Goal: Task Accomplishment & Management: Use online tool/utility

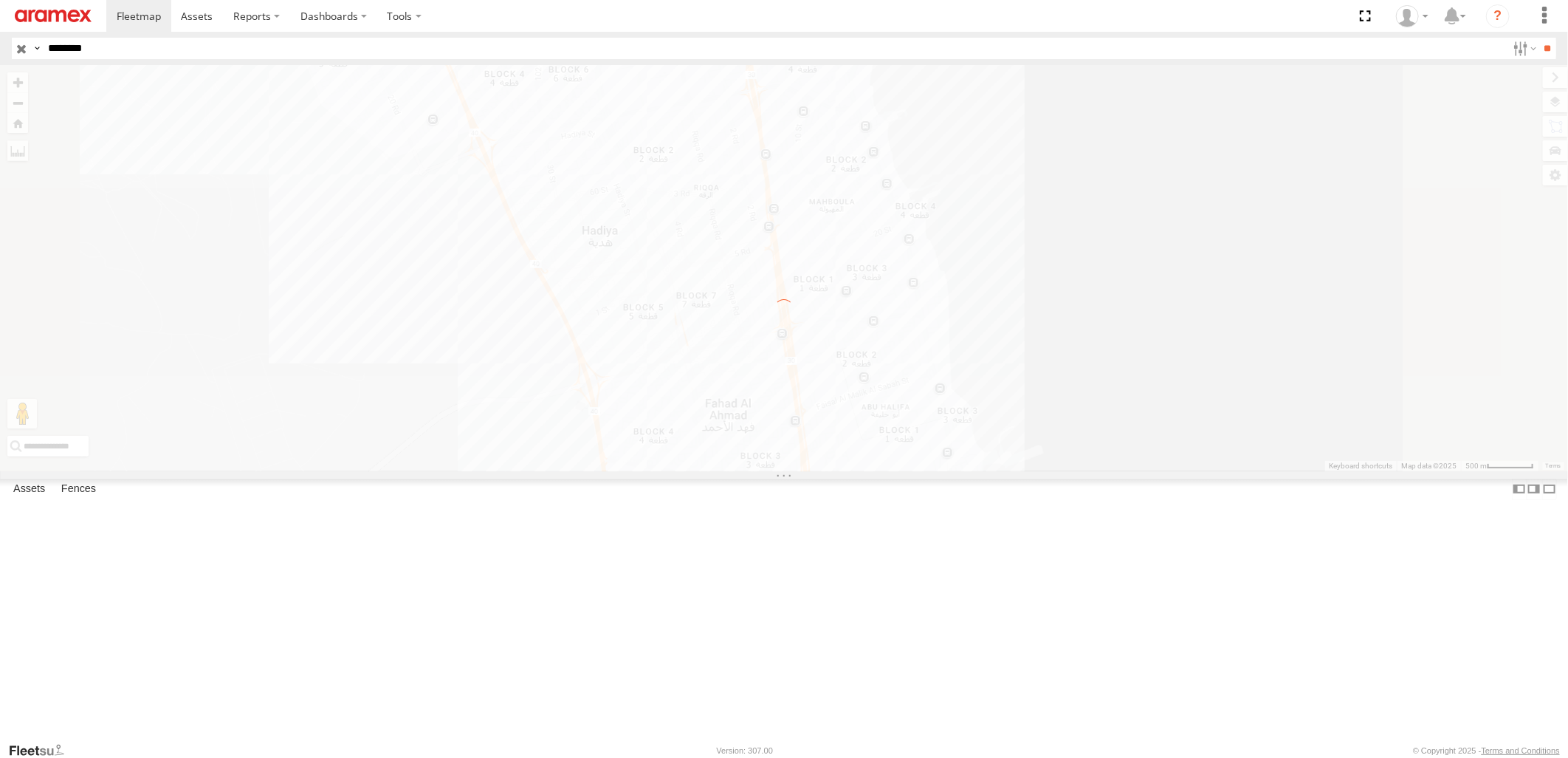
click at [0, 0] on label "×" at bounding box center [0, 0] width 0 height 0
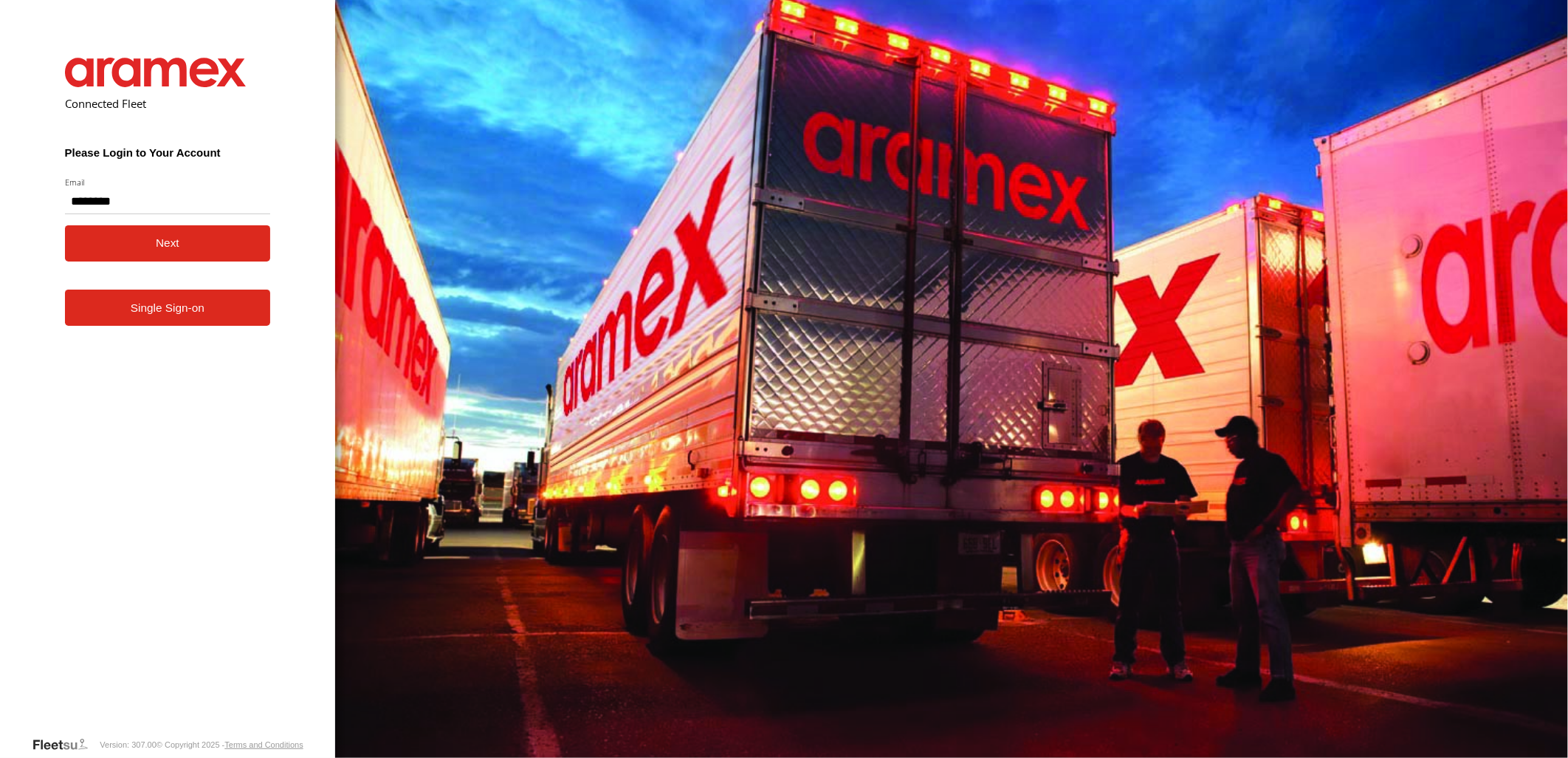
type input "**********"
click at [65, 226] on button "Next" at bounding box center [168, 244] width 206 height 36
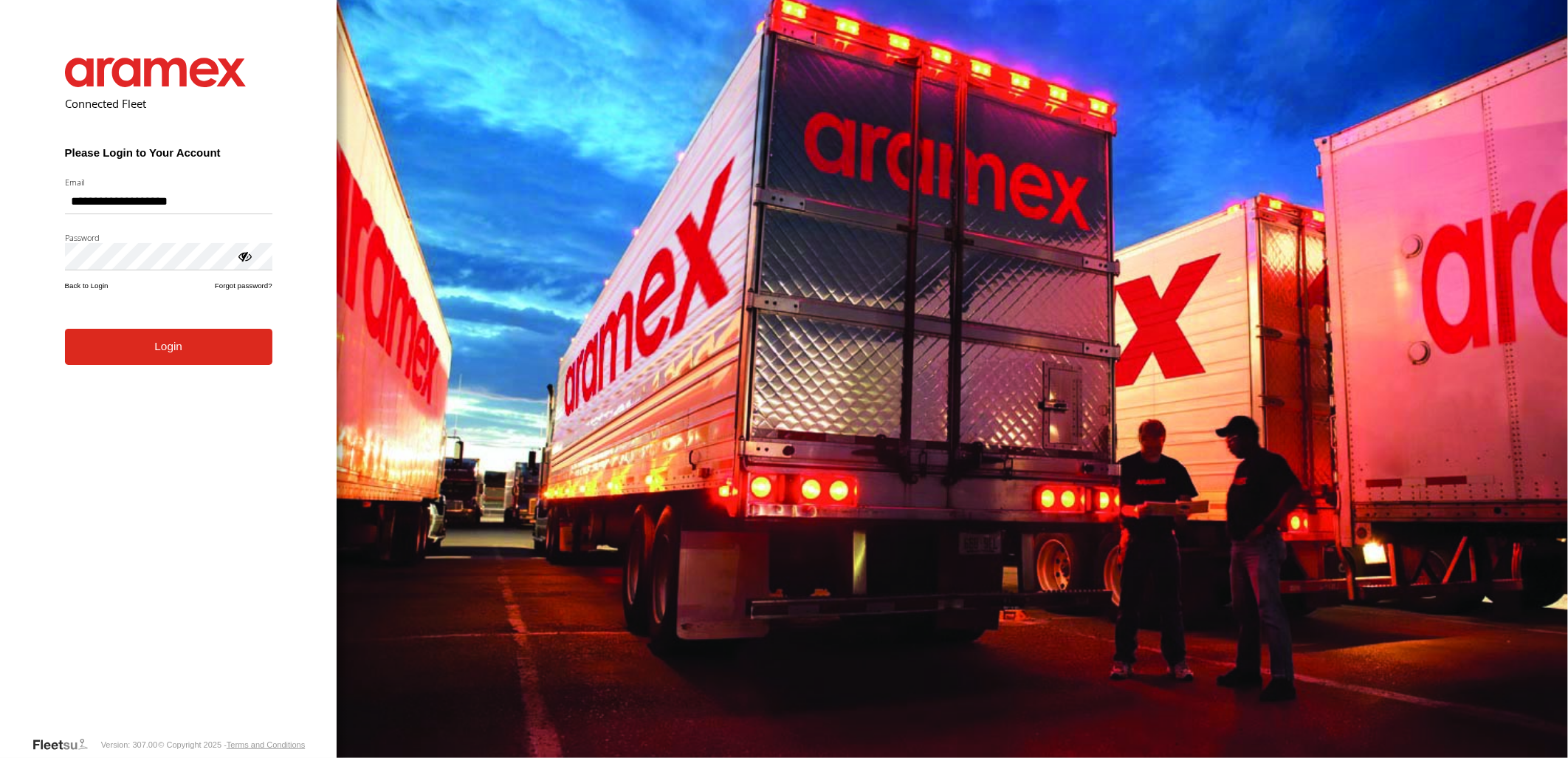
click at [224, 360] on button "Login" at bounding box center [168, 347] width 207 height 36
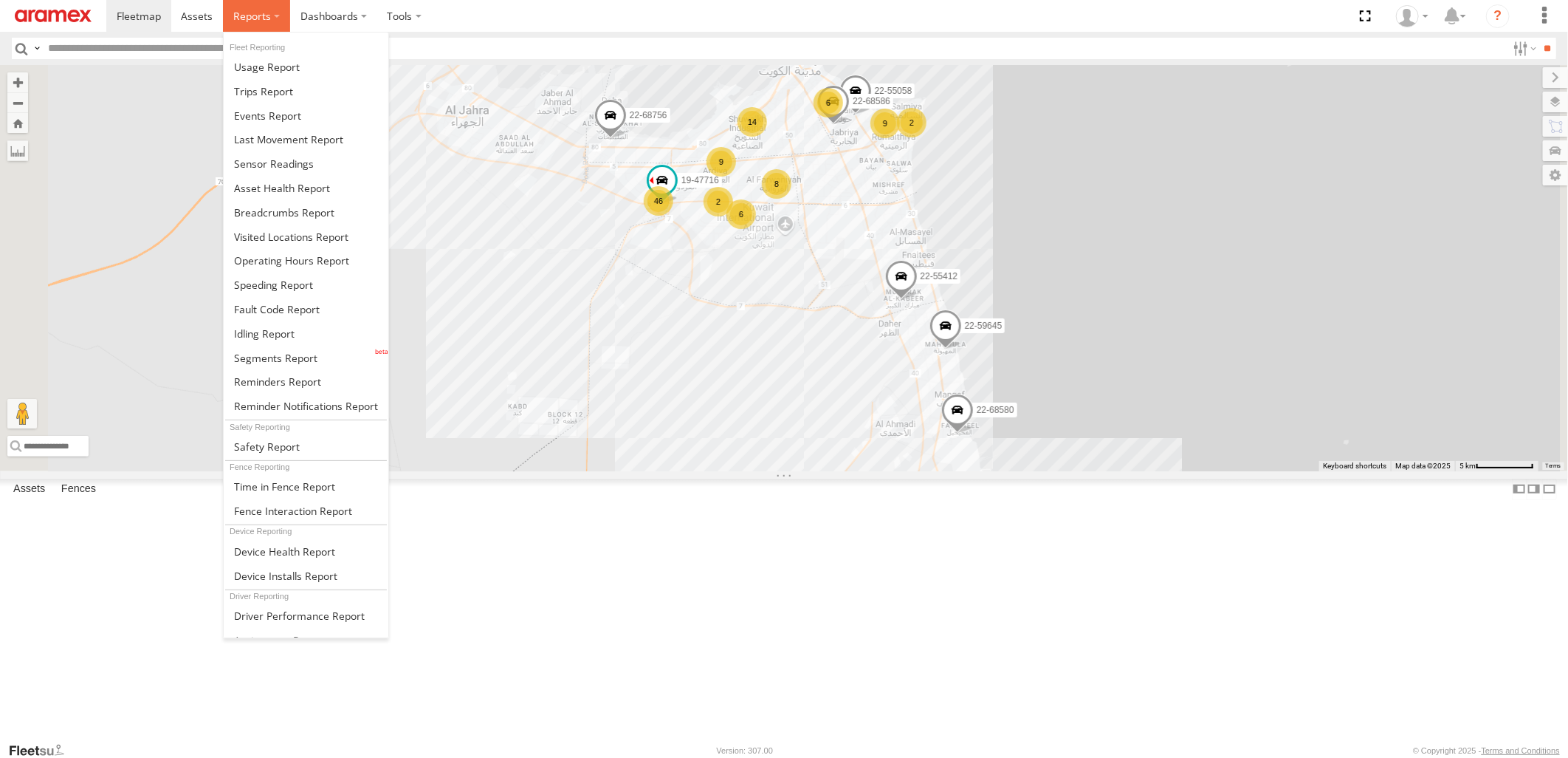
click at [251, 13] on span at bounding box center [252, 16] width 38 height 14
click at [293, 329] on span at bounding box center [264, 334] width 61 height 14
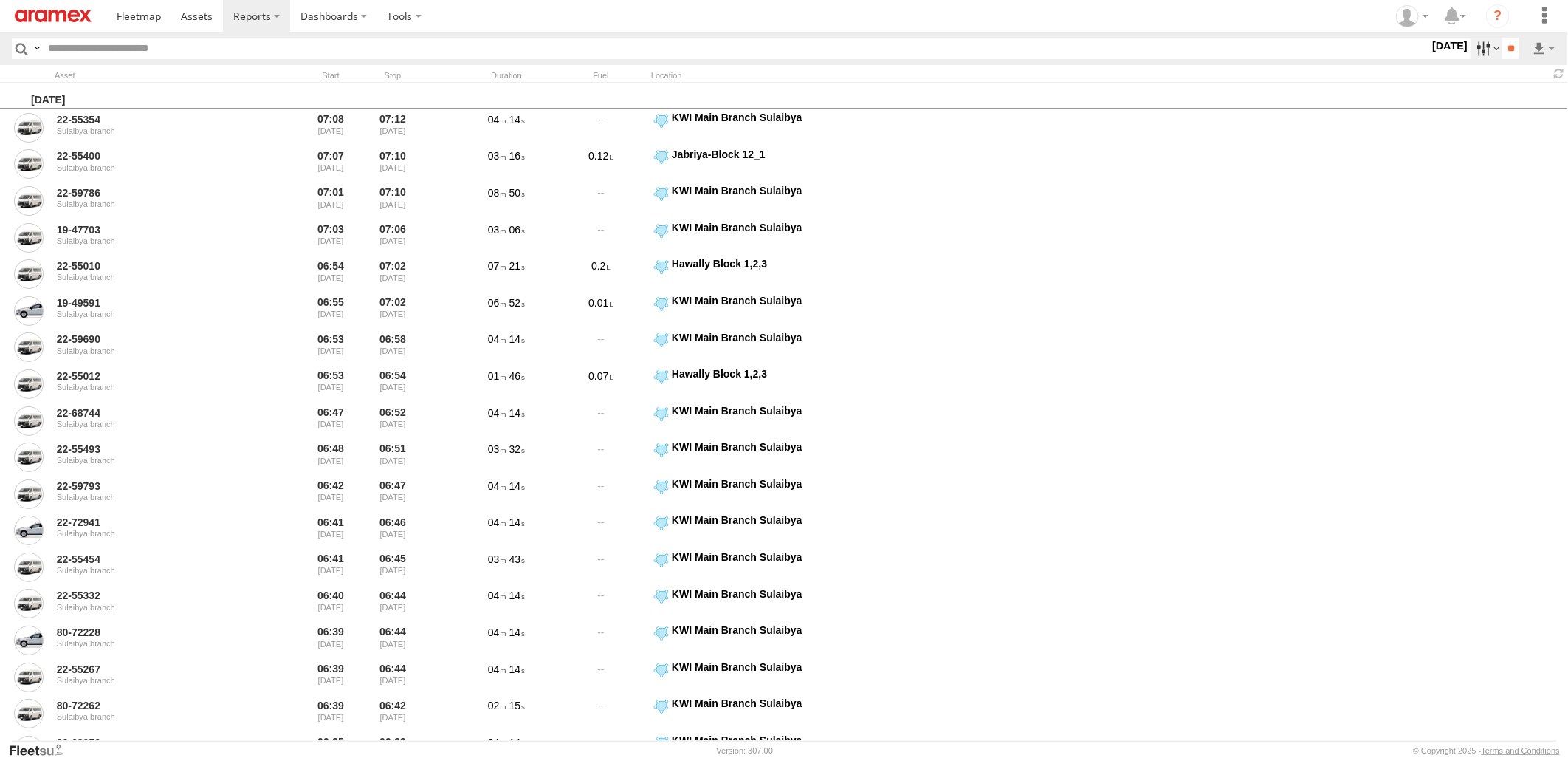
click at [1479, 51] on label at bounding box center [1486, 48] width 32 height 21
click at [0, 0] on label at bounding box center [0, 0] width 0 height 0
click at [0, 0] on span "> 10min" at bounding box center [0, 0] width 0 height 0
click at [1502, 47] on input "**" at bounding box center [1509, 48] width 17 height 21
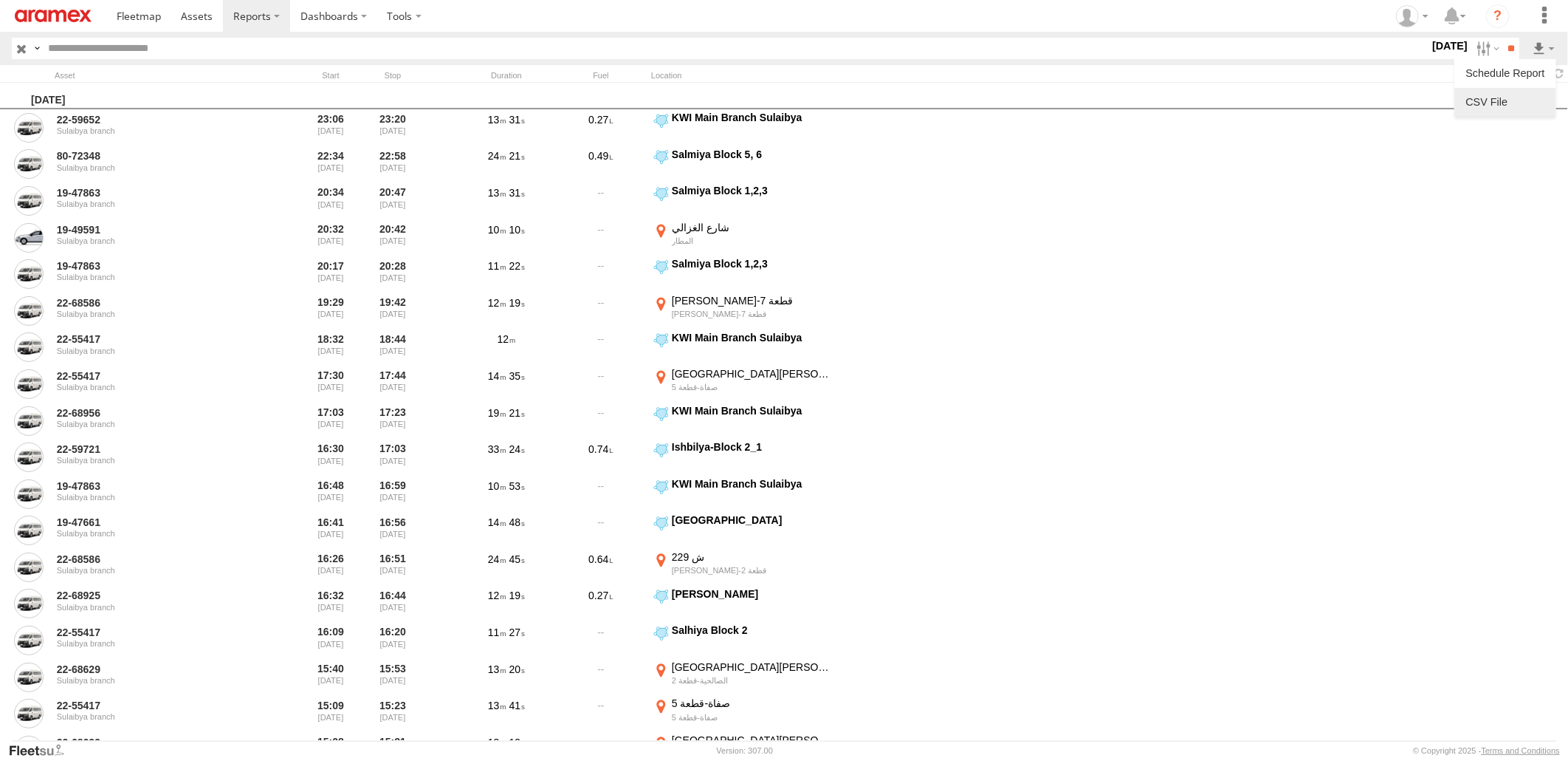
click at [1525, 98] on link at bounding box center [1505, 102] width 90 height 22
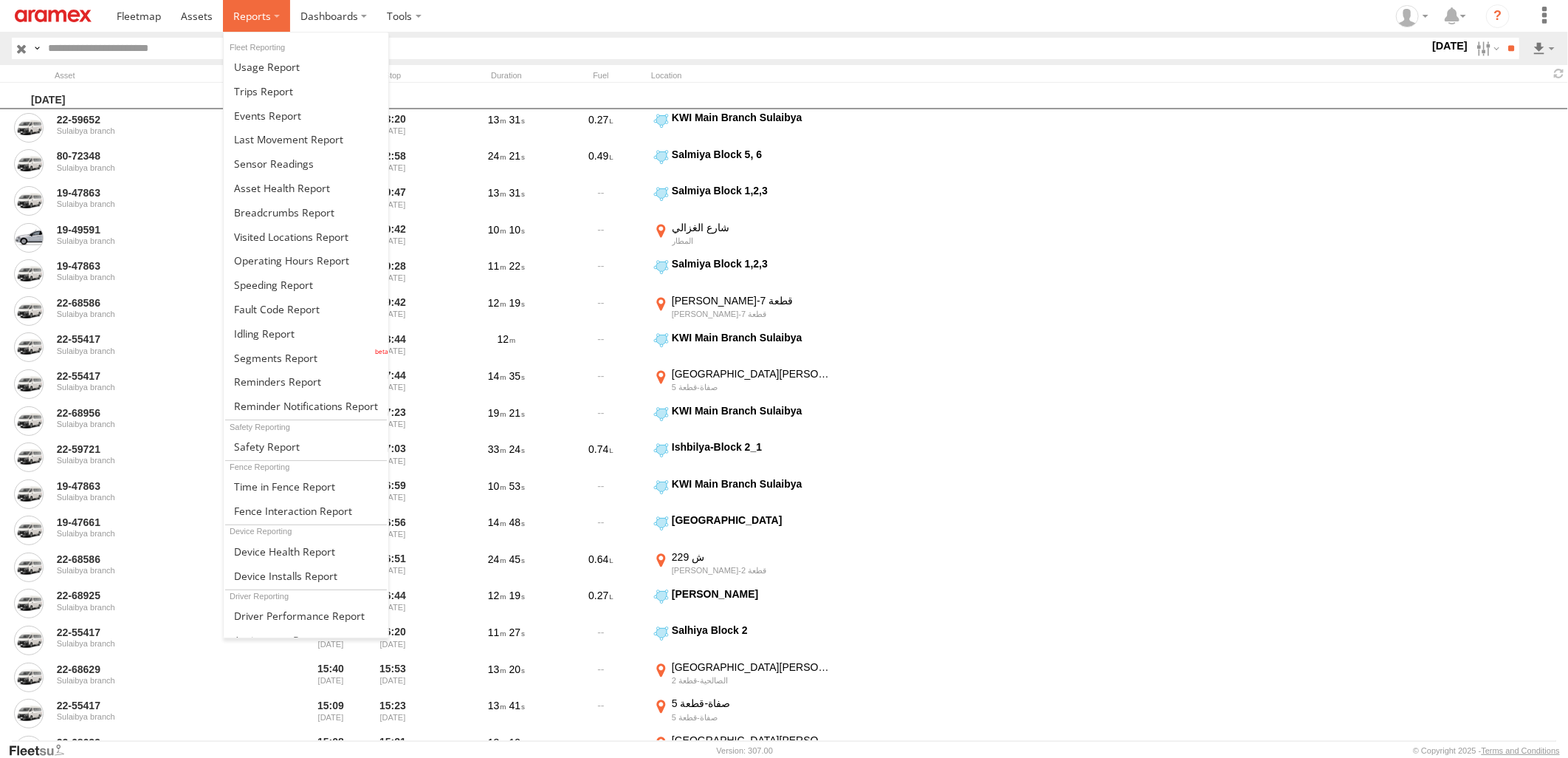
click at [277, 19] on label at bounding box center [256, 16] width 67 height 32
click at [312, 215] on span at bounding box center [284, 212] width 100 height 14
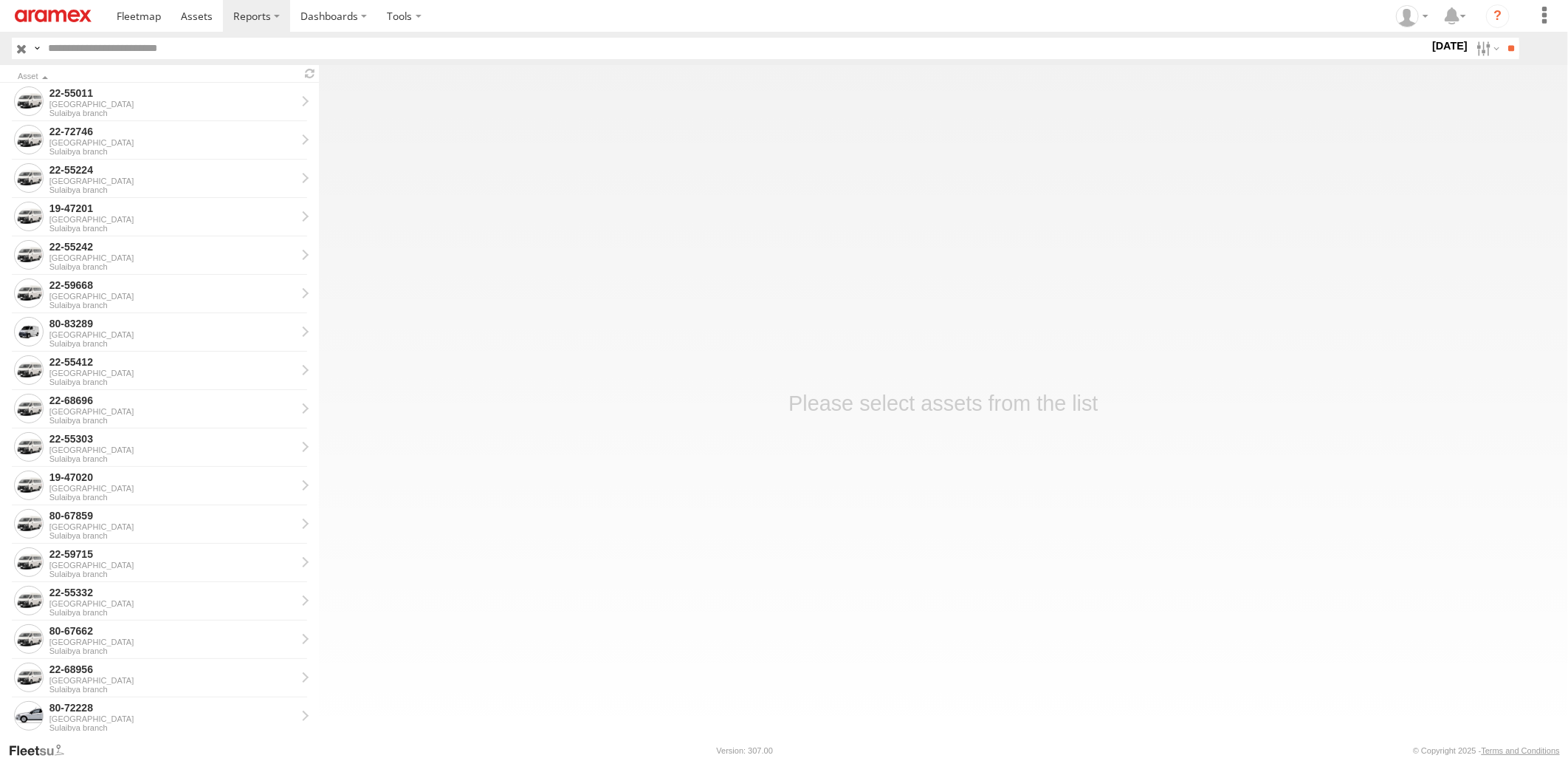
click at [263, 55] on input "text" at bounding box center [735, 48] width 1387 height 21
paste input "********"
type input "********"
click at [1502, 38] on input "**" at bounding box center [1509, 48] width 17 height 21
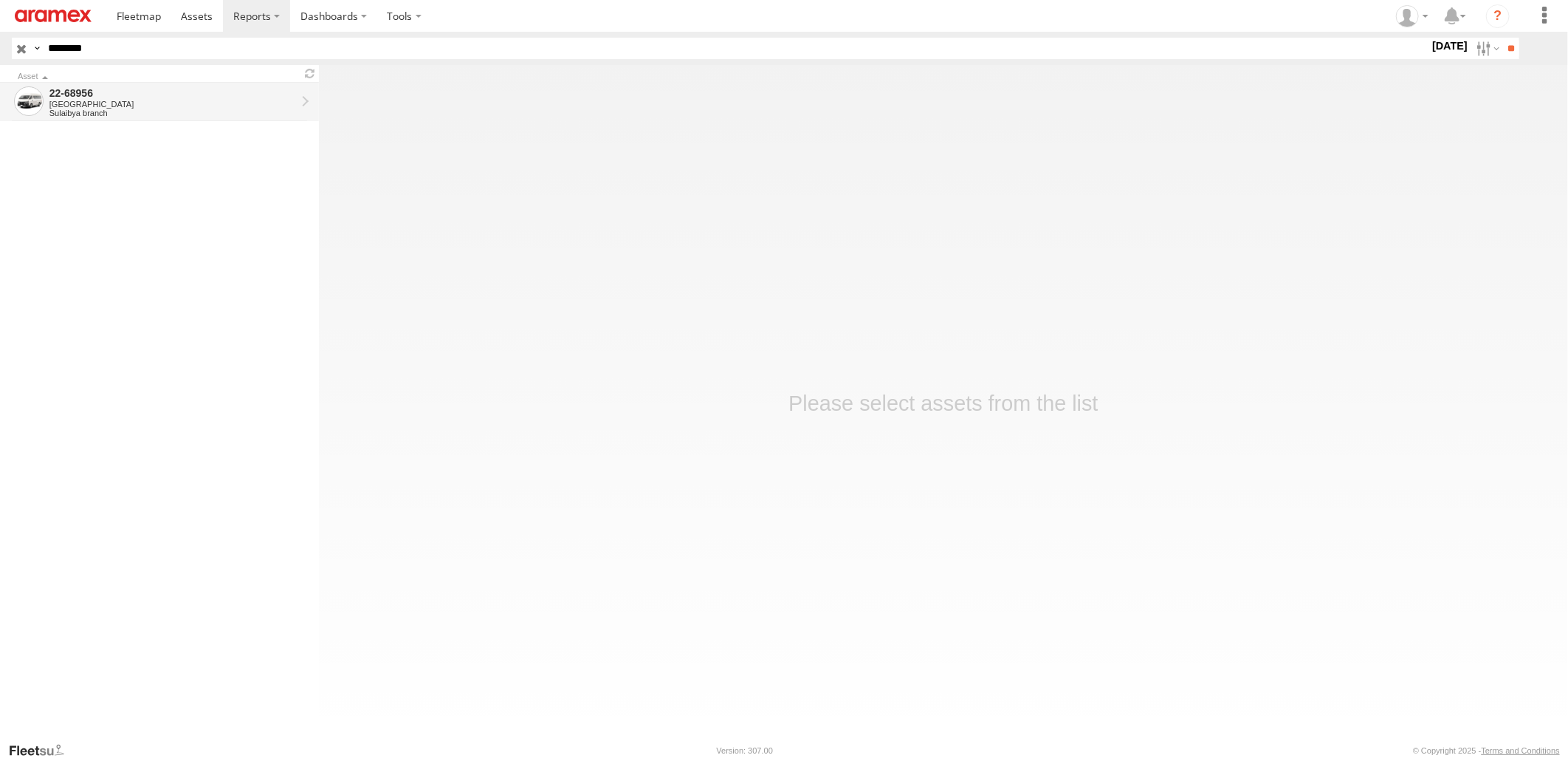
click at [259, 104] on div "[GEOGRAPHIC_DATA]" at bounding box center [173, 104] width 247 height 9
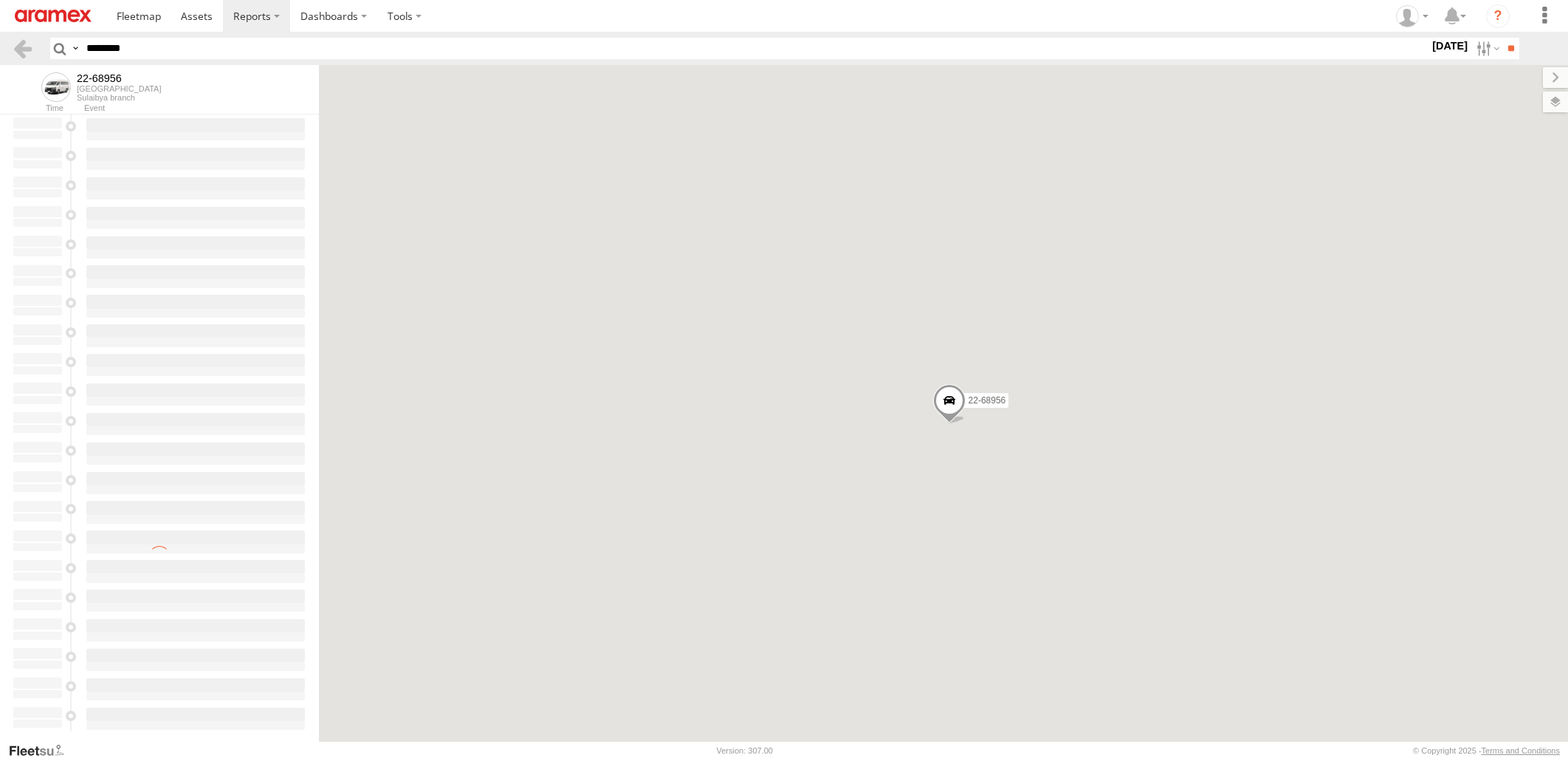
click at [1088, 609] on div "22-68956" at bounding box center [943, 403] width 1249 height 677
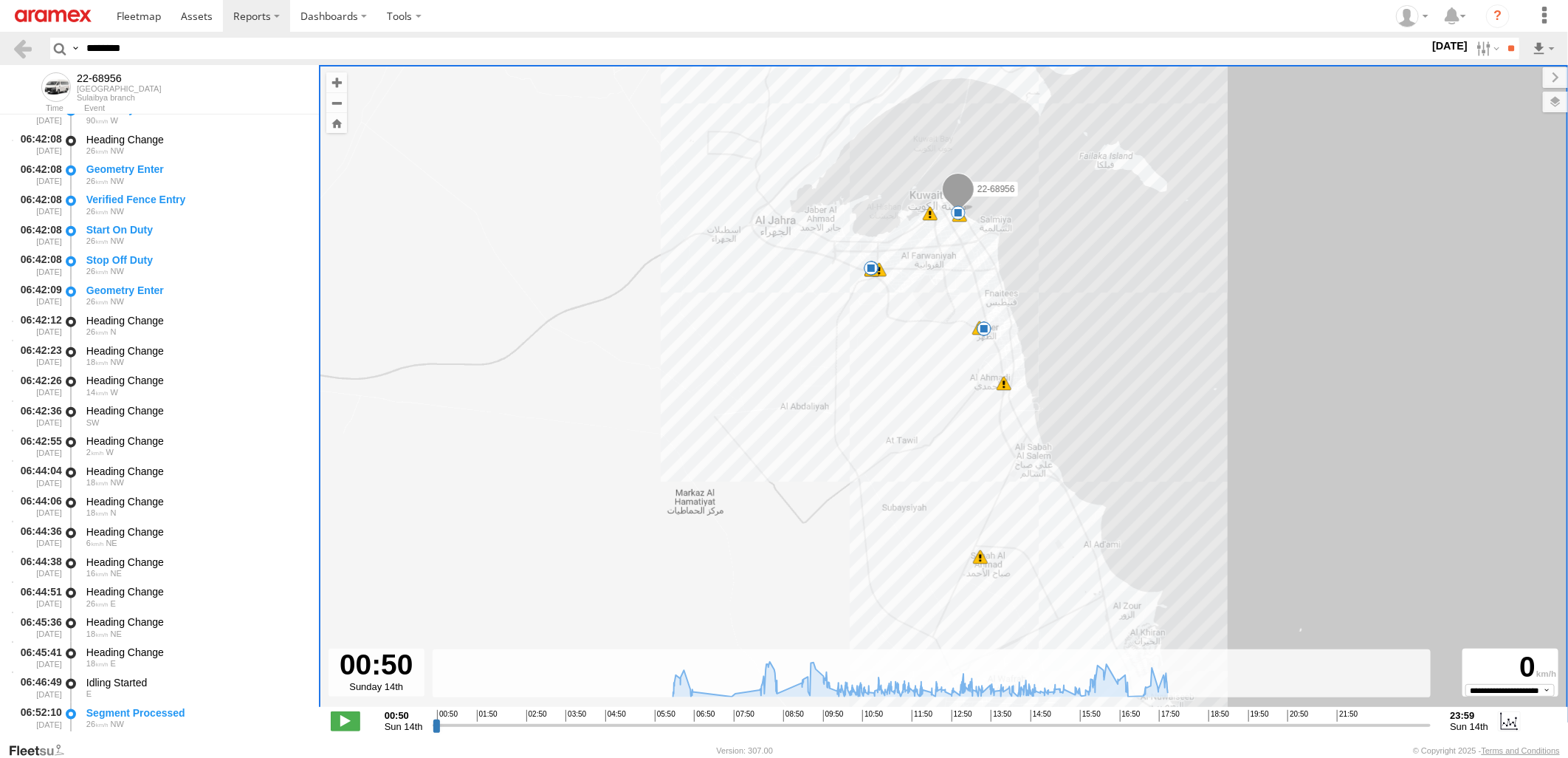
scroll to position [984, 0]
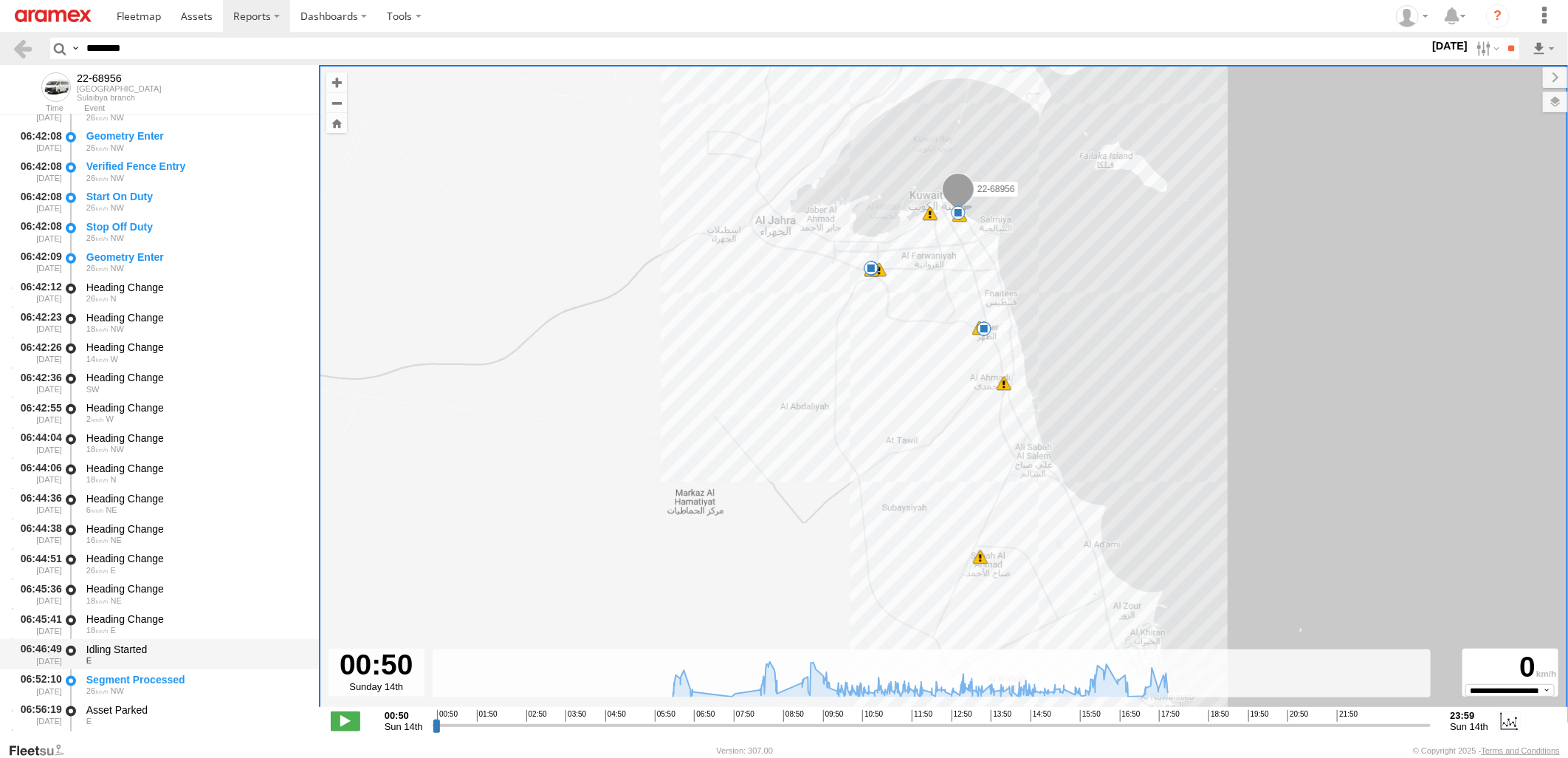
click at [222, 658] on div "E" at bounding box center [195, 660] width 218 height 9
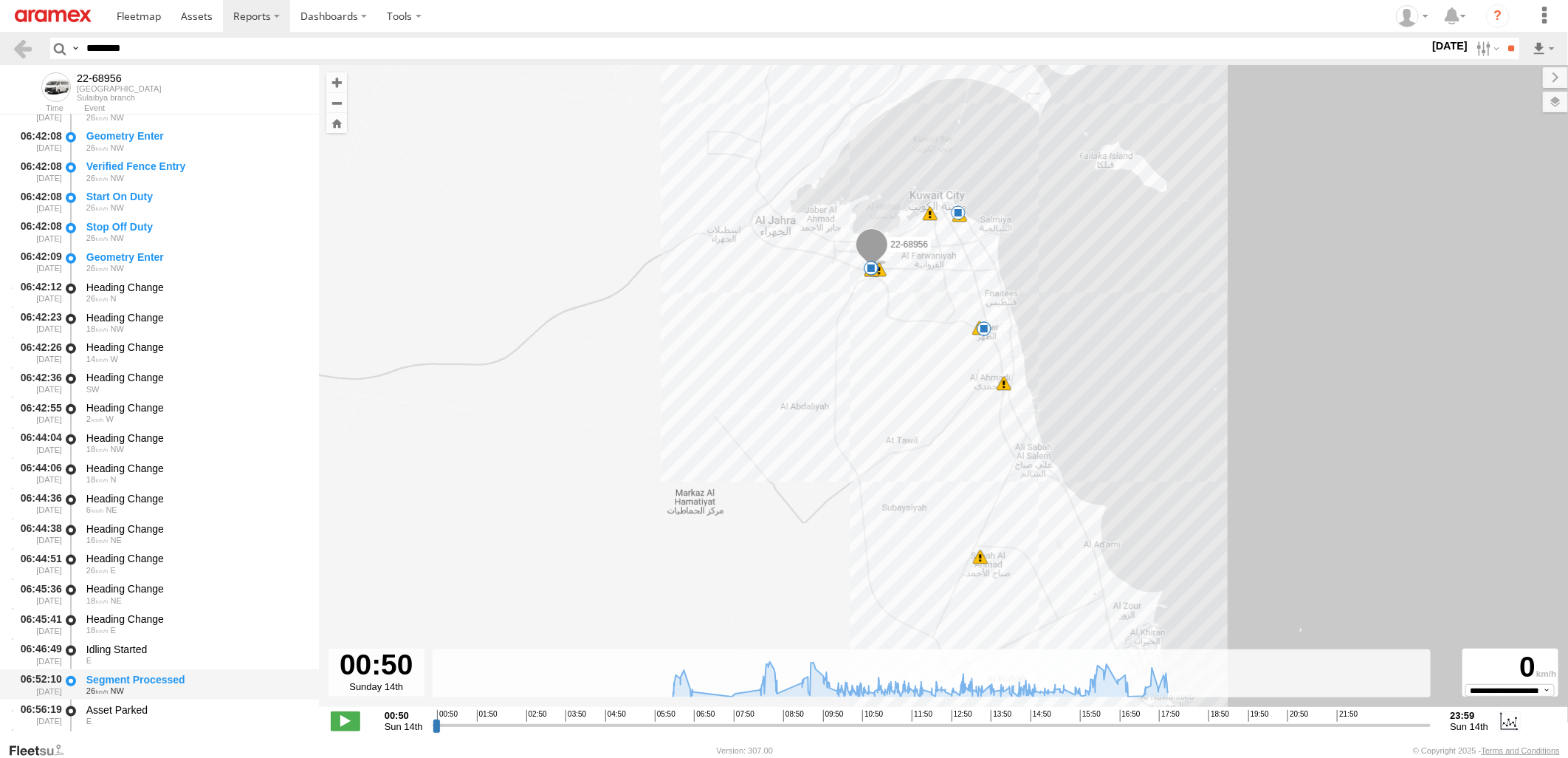
click at [219, 673] on div "Segment Processed" at bounding box center [195, 679] width 218 height 13
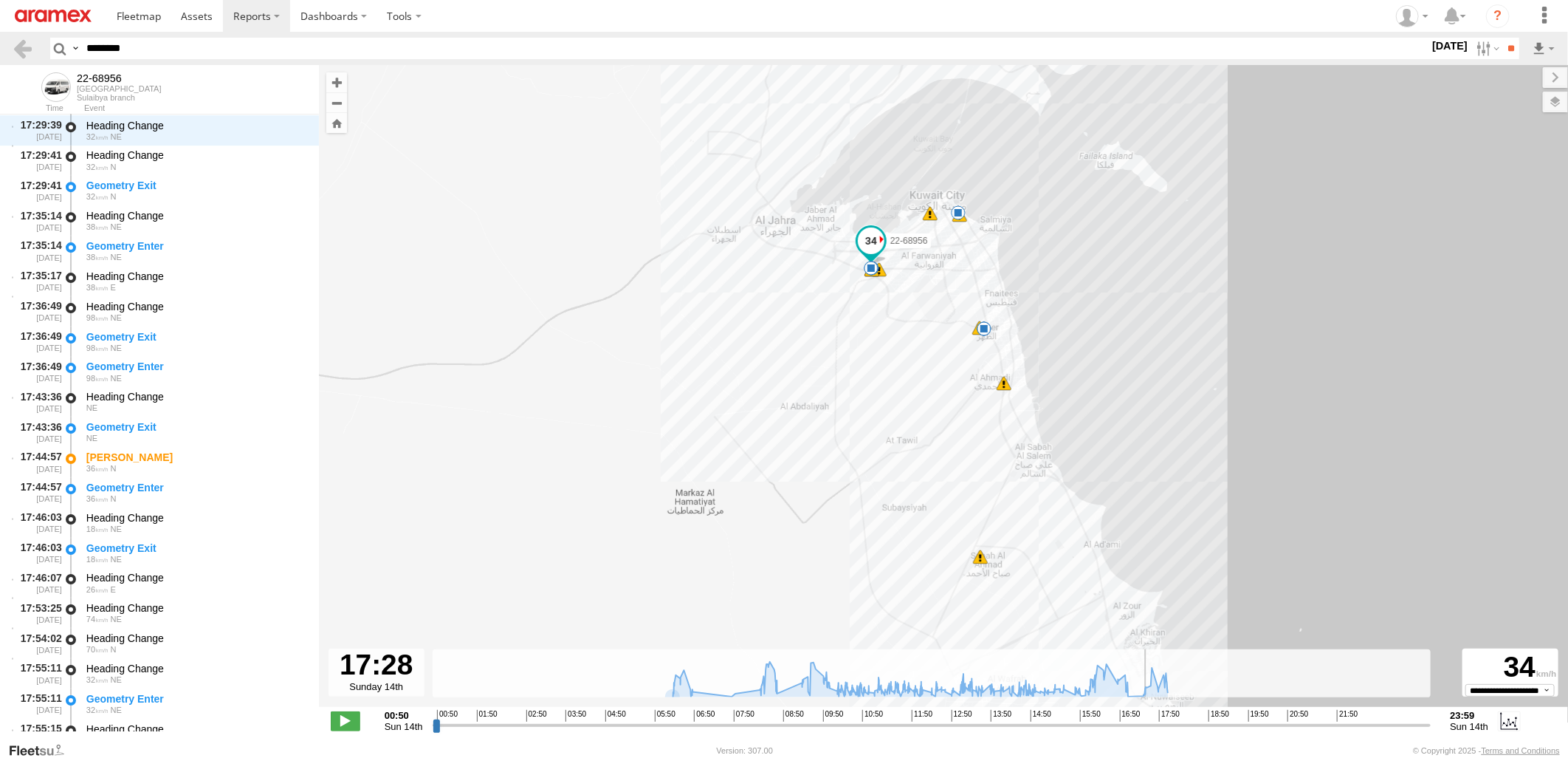
scroll to position [36844, 0]
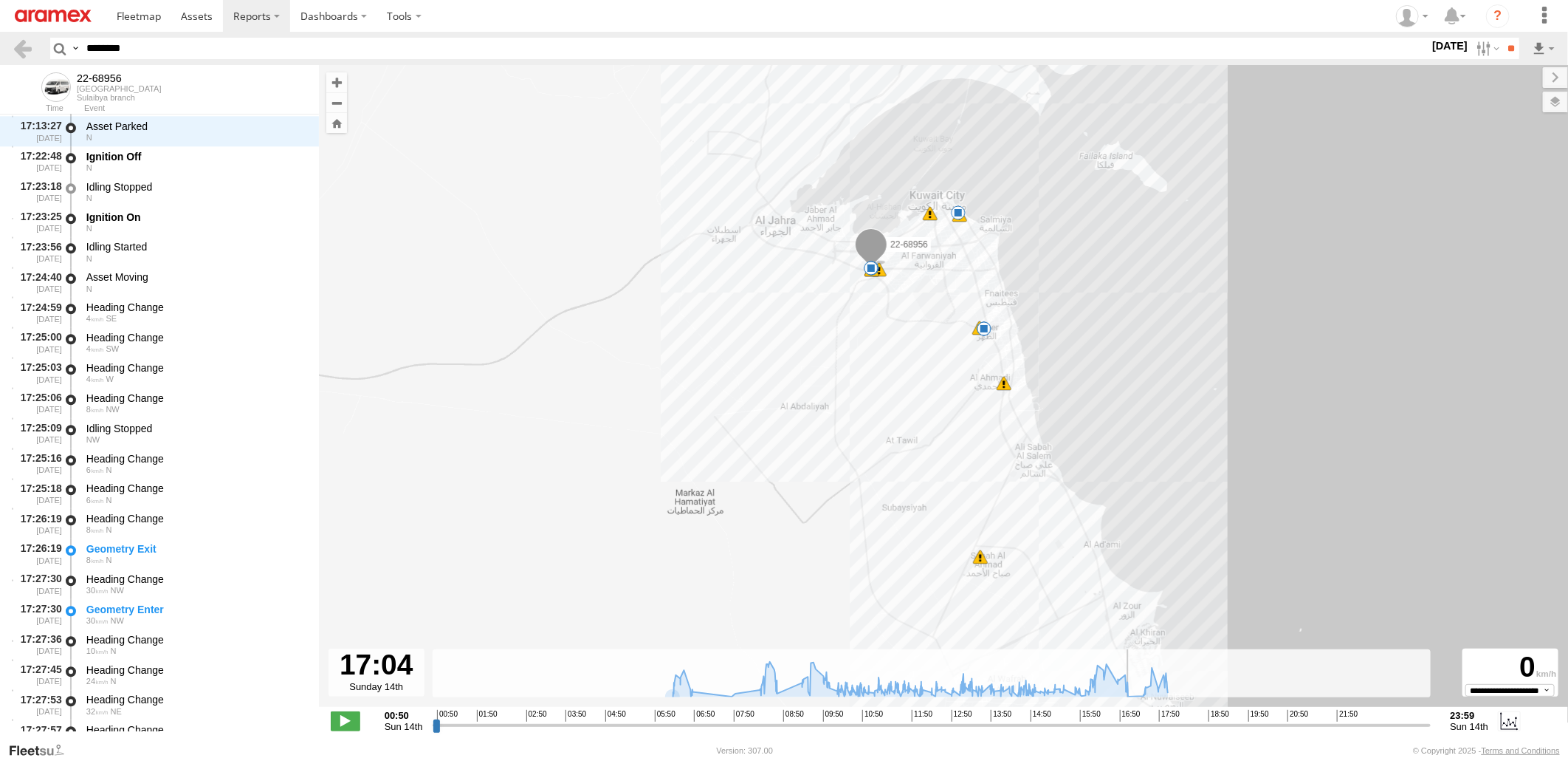
drag, startPoint x: 436, startPoint y: 727, endPoint x: 1131, endPoint y: 734, distance: 695.0
type input "**********"
click at [1131, 732] on input "range" at bounding box center [931, 725] width 999 height 14
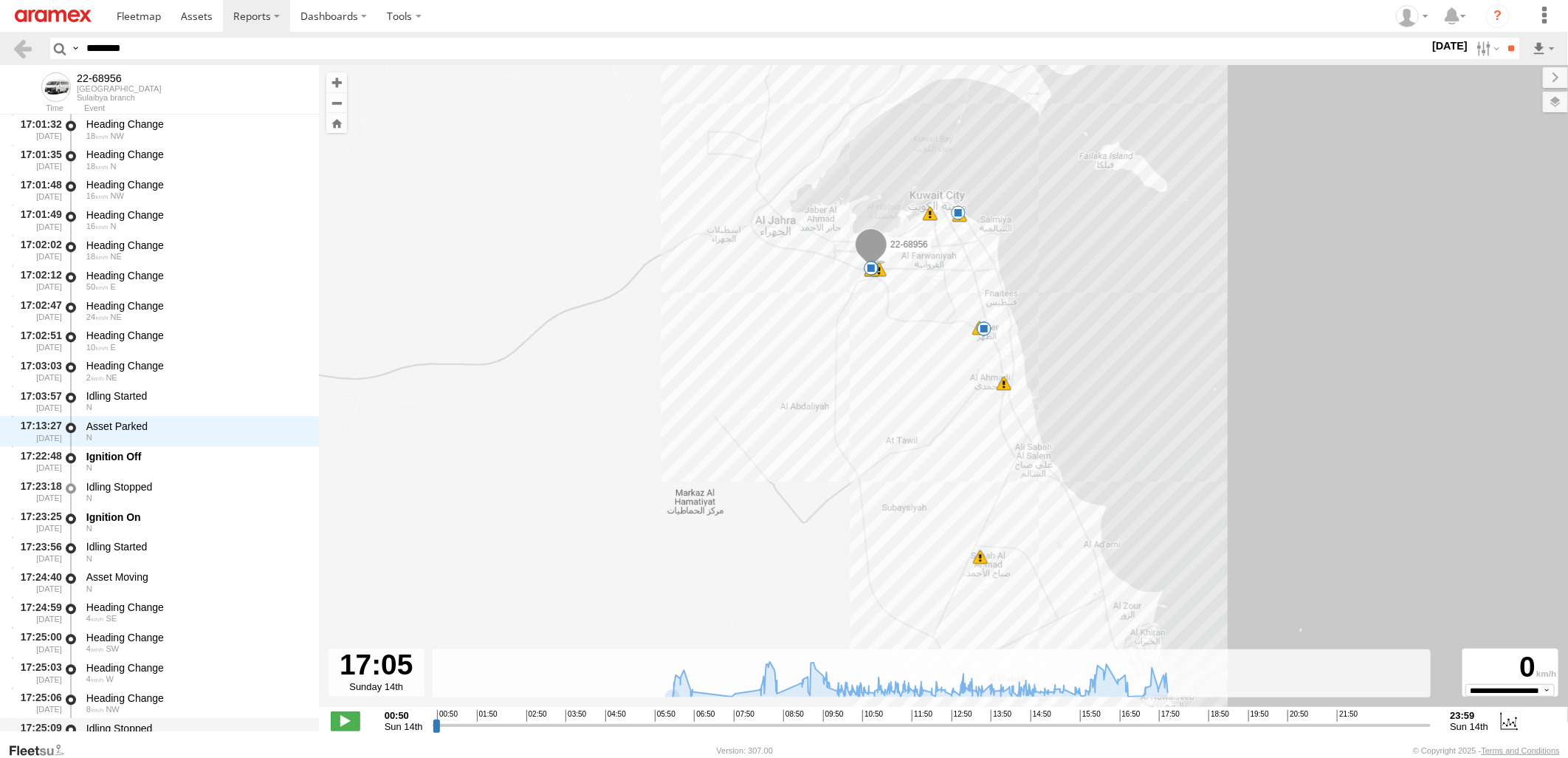
scroll to position [37180, 0]
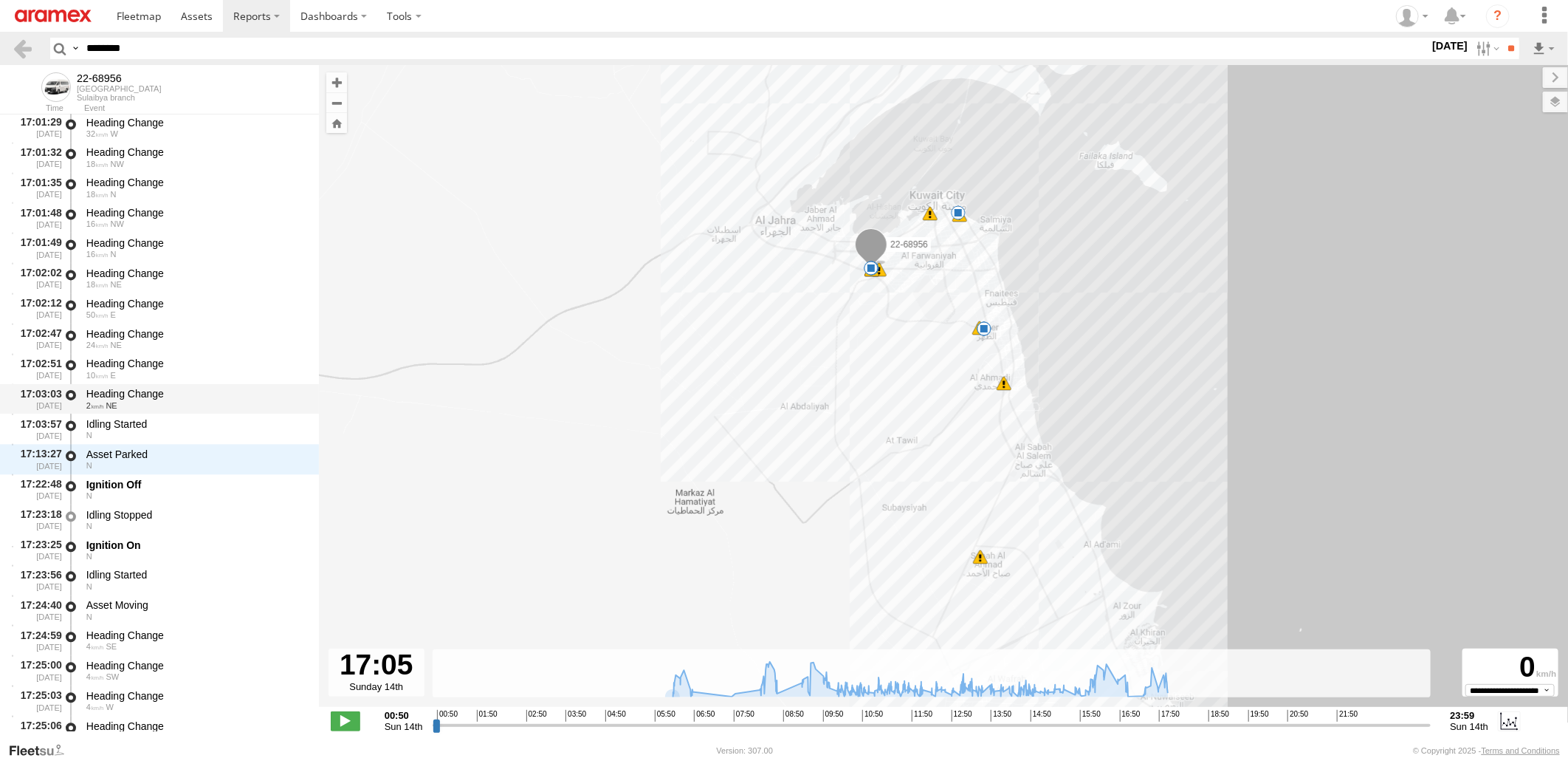
click at [181, 387] on div "Heading Change" at bounding box center [195, 393] width 218 height 13
click at [183, 415] on div "Idling Started N" at bounding box center [195, 429] width 223 height 28
click at [205, 460] on div "N" at bounding box center [195, 464] width 218 height 9
click at [214, 436] on div "N" at bounding box center [195, 434] width 218 height 9
drag, startPoint x: -4, startPoint y: 66, endPoint x: 0, endPoint y: 87, distance: 21.4
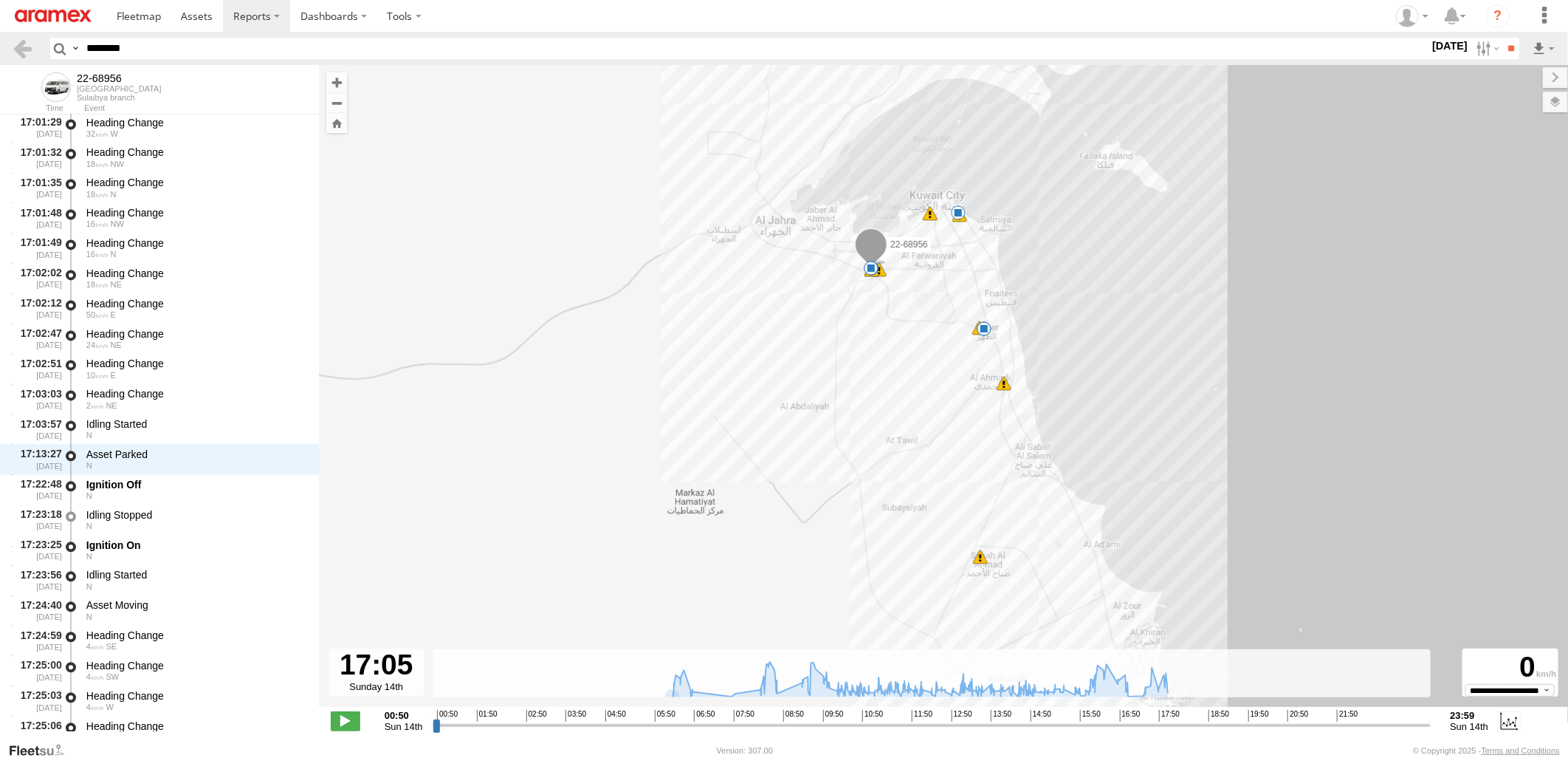
click at [0, 85] on html at bounding box center [784, 379] width 1568 height 758
paste input "text"
type input "********"
click at [1502, 38] on input "**" at bounding box center [1509, 48] width 17 height 21
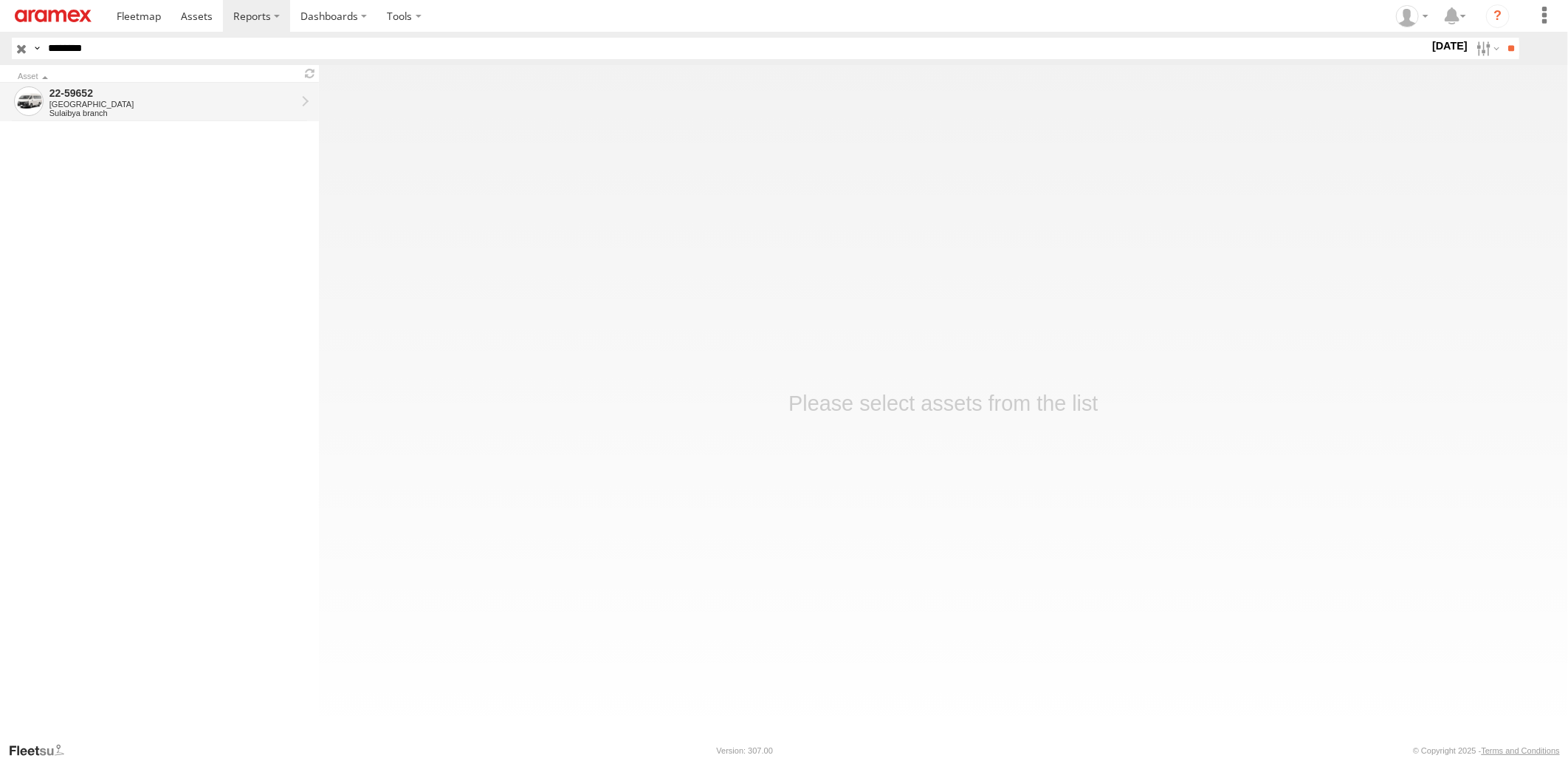
click at [141, 108] on div "Sulaibya branch" at bounding box center [173, 112] width 247 height 9
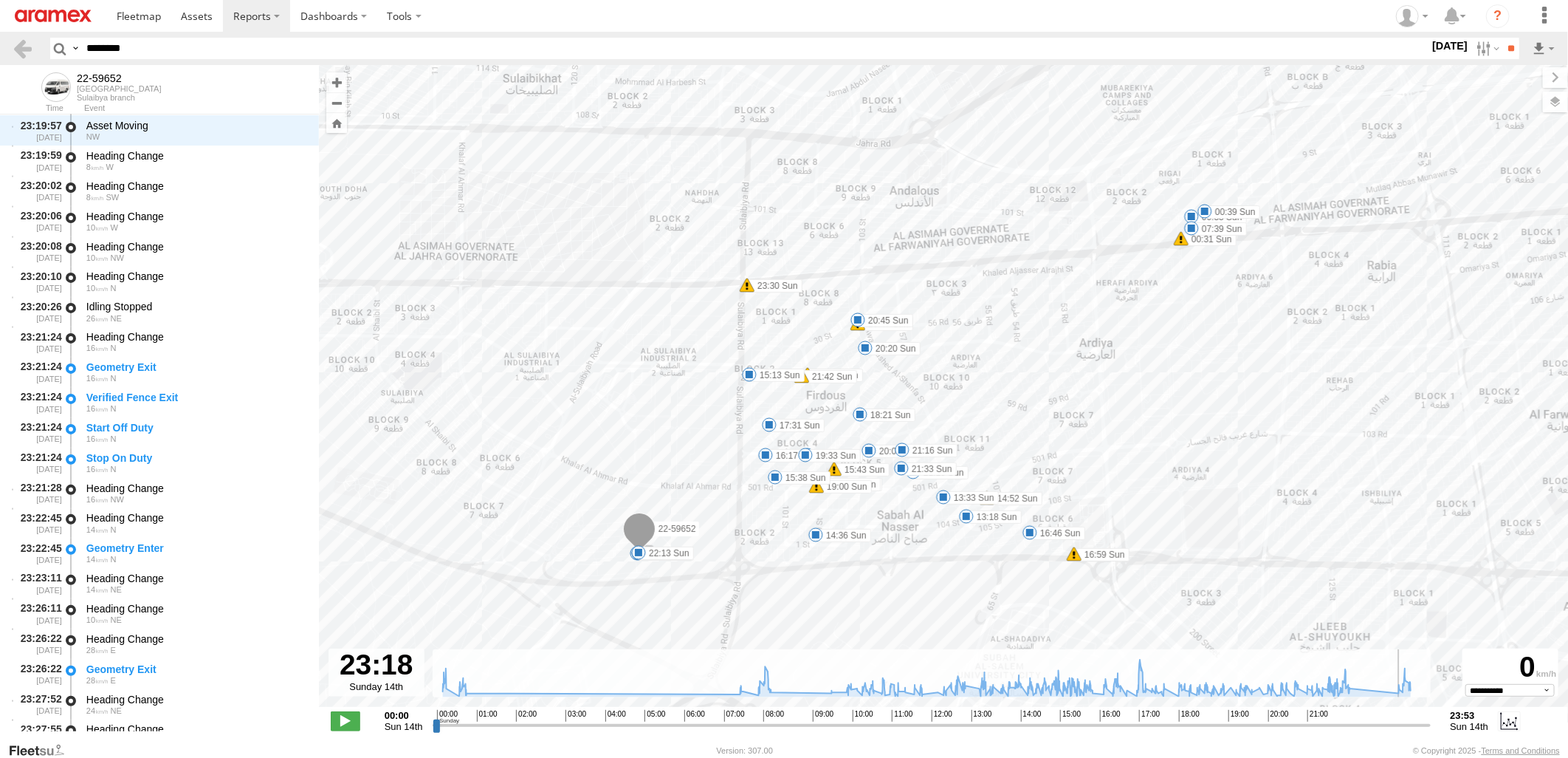
drag, startPoint x: 439, startPoint y: 726, endPoint x: 1401, endPoint y: 759, distance: 962.6
type input "**********"
click at [1401, 732] on input "range" at bounding box center [931, 725] width 999 height 14
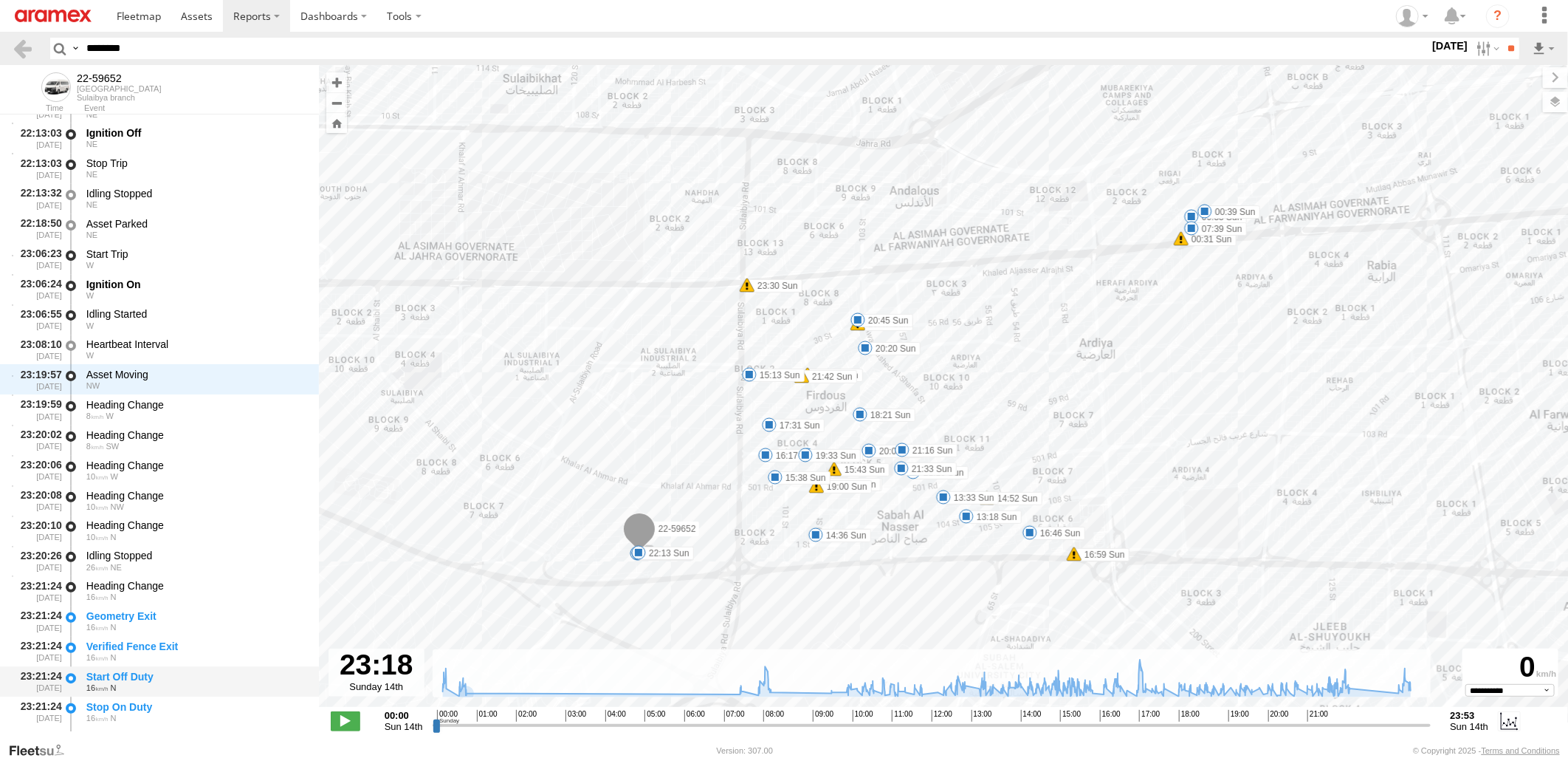
scroll to position [55173, 0]
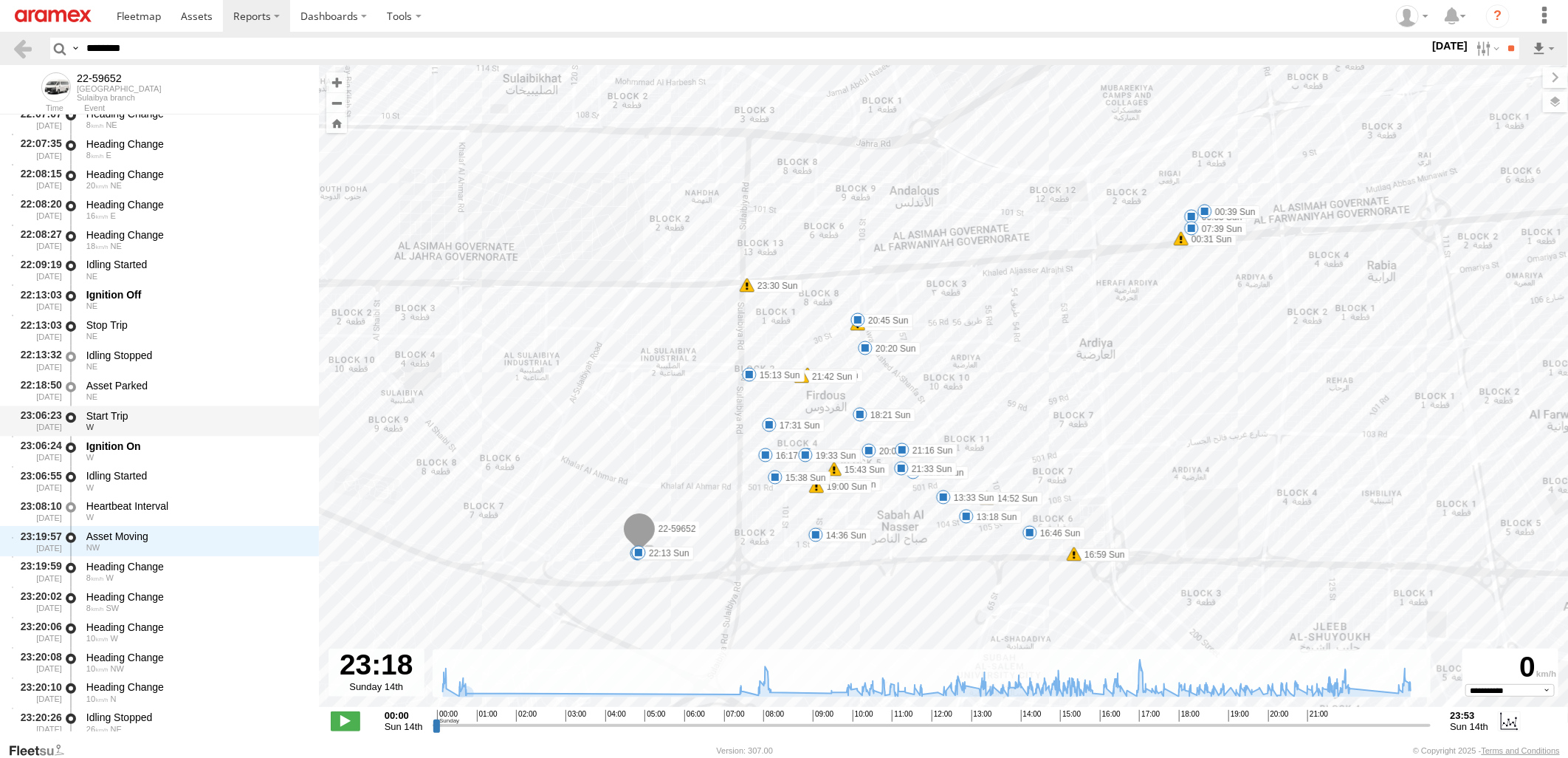
click at [216, 411] on div "Start Trip" at bounding box center [195, 415] width 218 height 13
click at [218, 377] on div "Asset Parked NE" at bounding box center [195, 390] width 223 height 28
click at [224, 349] on div "Idling Stopped" at bounding box center [195, 355] width 218 height 13
click at [215, 410] on div "Start Trip" at bounding box center [195, 415] width 218 height 13
click at [213, 436] on div "23:06:24 14/09/2025 Ignition On W" at bounding box center [159, 451] width 319 height 30
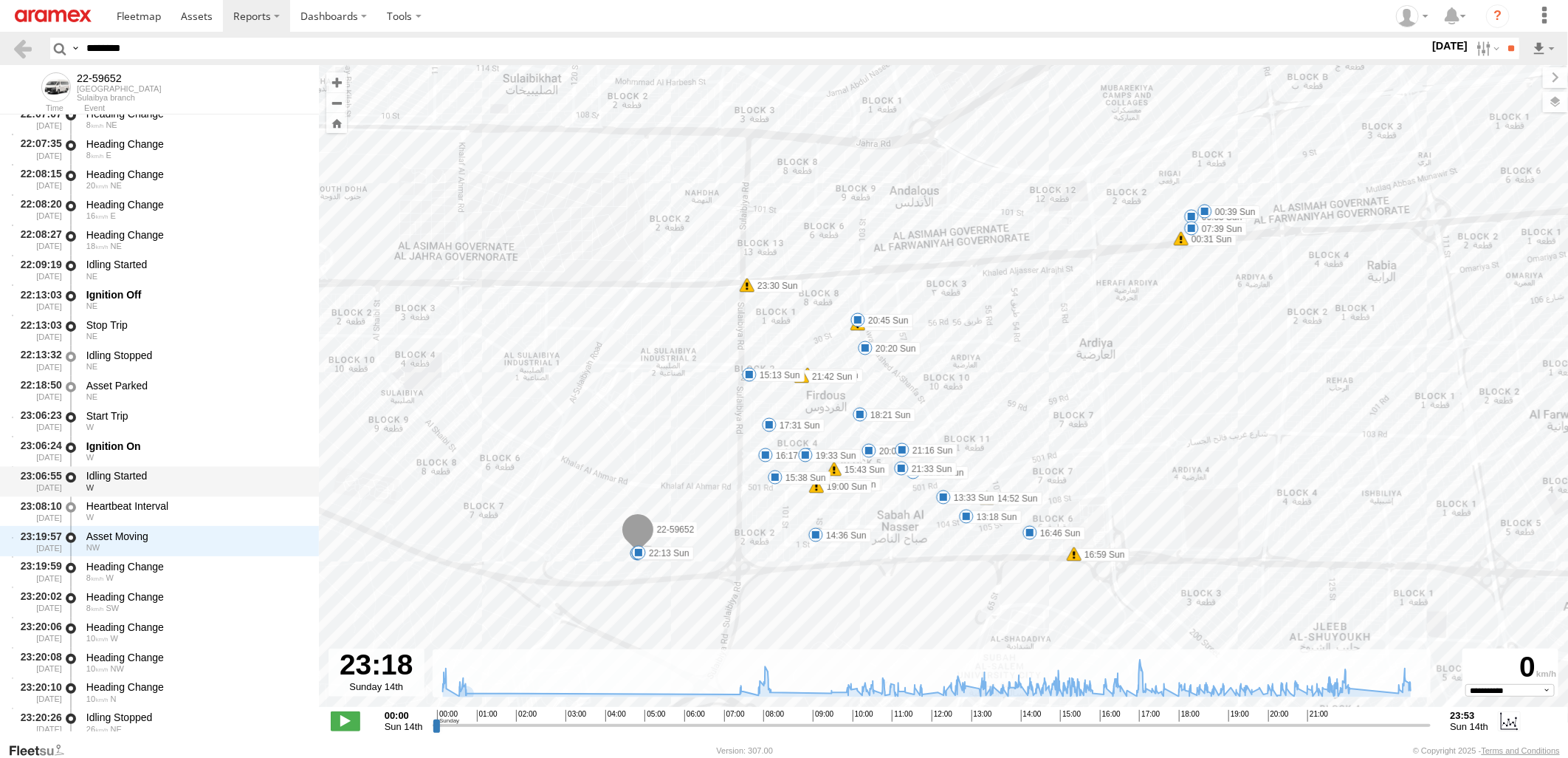
click at [209, 469] on div "Idling Started" at bounding box center [195, 476] width 218 height 13
click at [208, 503] on div "Heartbeat Interval" at bounding box center [195, 506] width 218 height 13
click at [205, 529] on div "Asset Moving" at bounding box center [195, 536] width 218 height 13
drag, startPoint x: 195, startPoint y: 48, endPoint x: -4, endPoint y: 75, distance: 200.8
click at [0, 75] on html at bounding box center [784, 379] width 1568 height 758
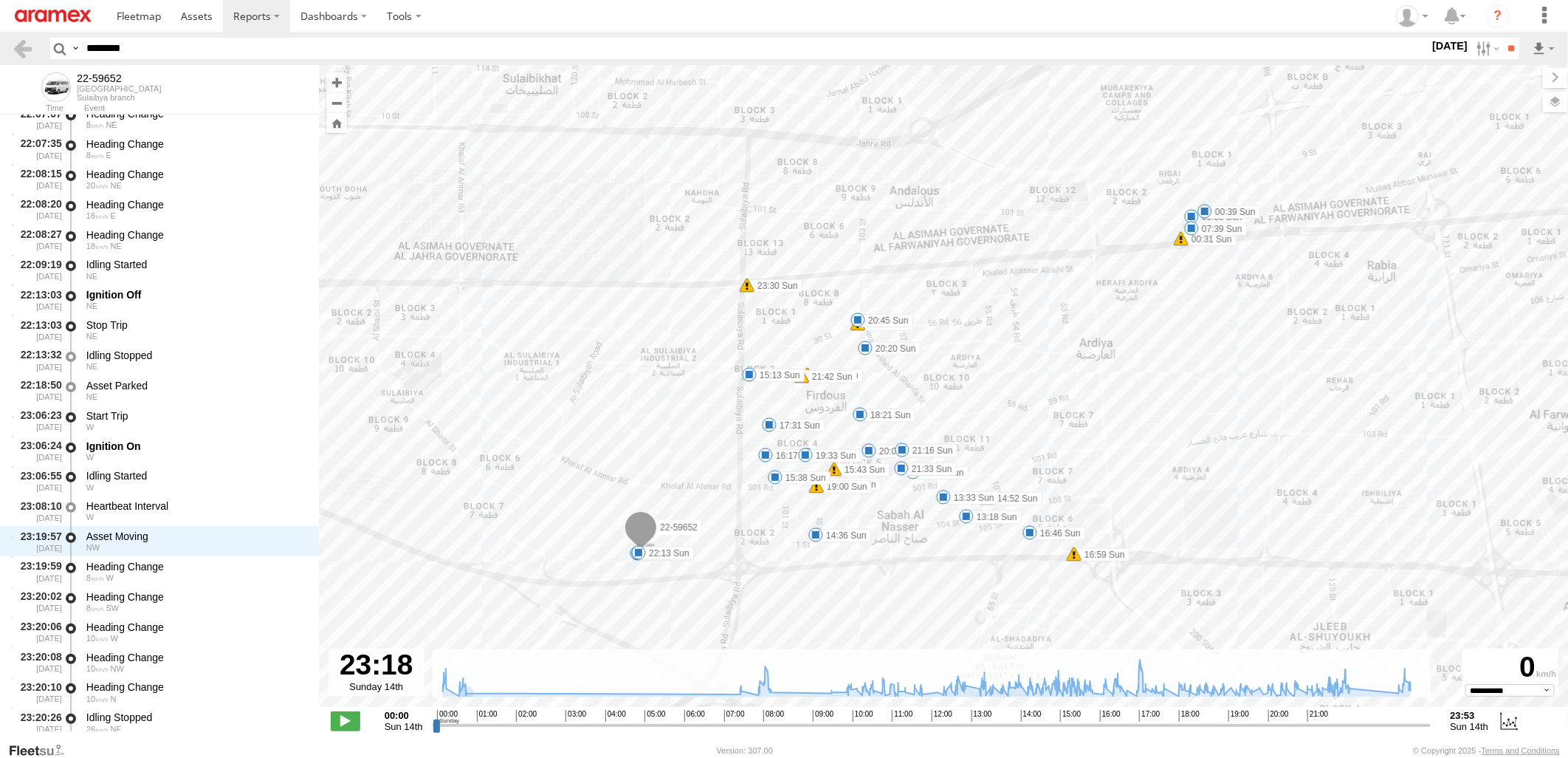
paste input "text"
type input "********"
click at [1502, 38] on input "**" at bounding box center [1509, 48] width 17 height 21
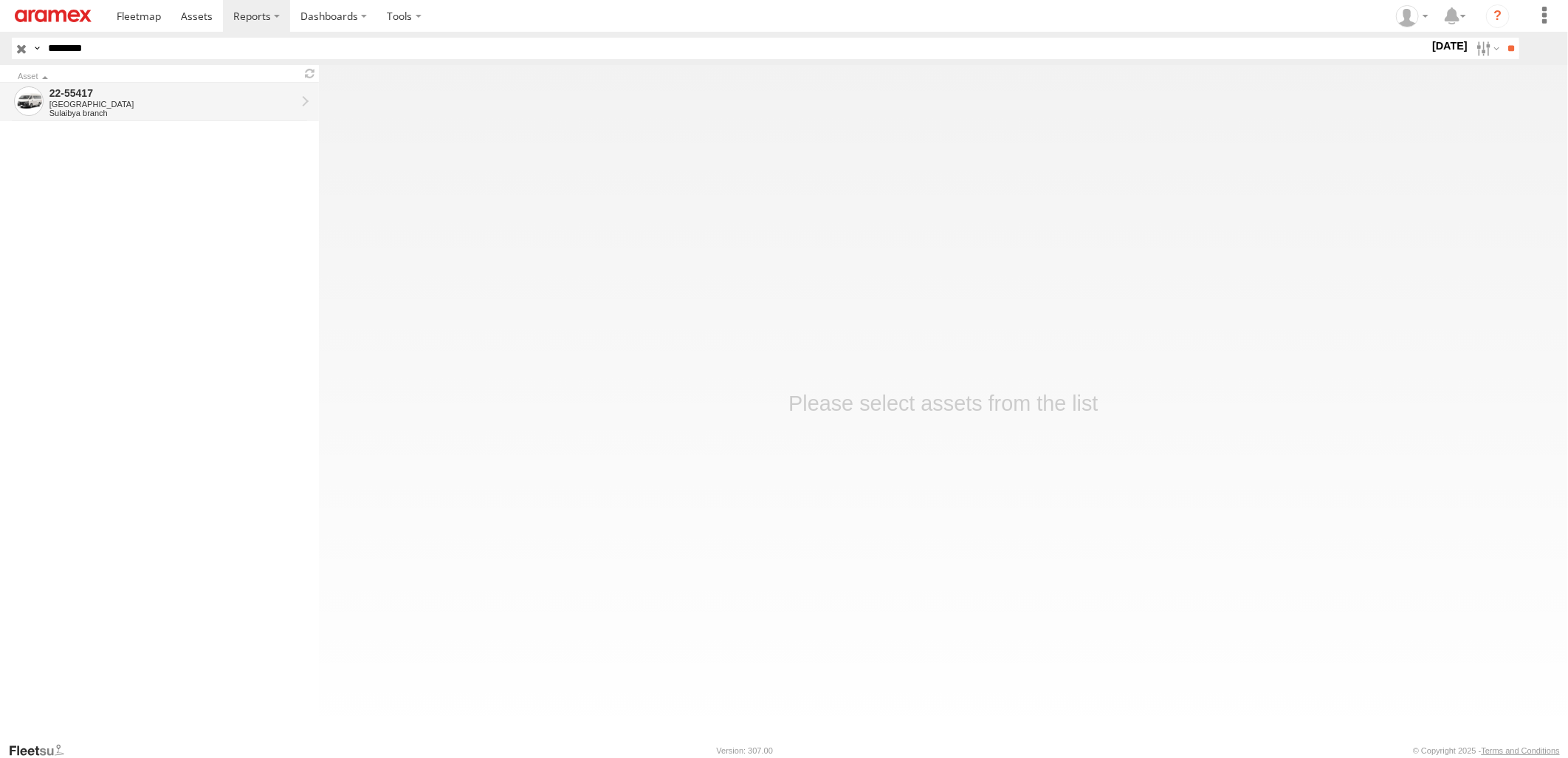
click at [192, 89] on div "22-55417" at bounding box center [173, 93] width 247 height 13
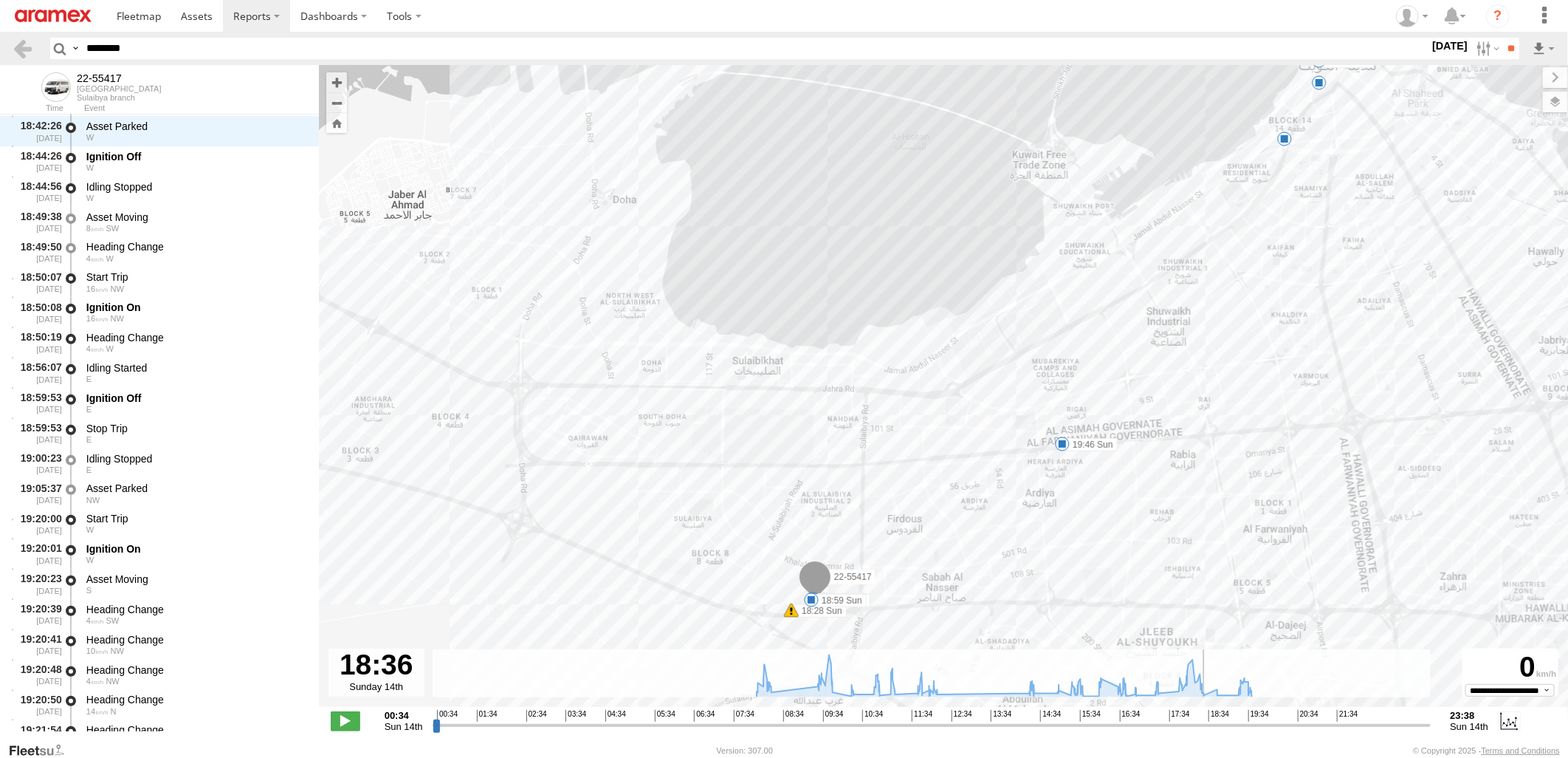
drag, startPoint x: 437, startPoint y: 725, endPoint x: 1209, endPoint y: 722, distance: 772.0
type input "**********"
click at [1209, 722] on input "range" at bounding box center [931, 725] width 999 height 14
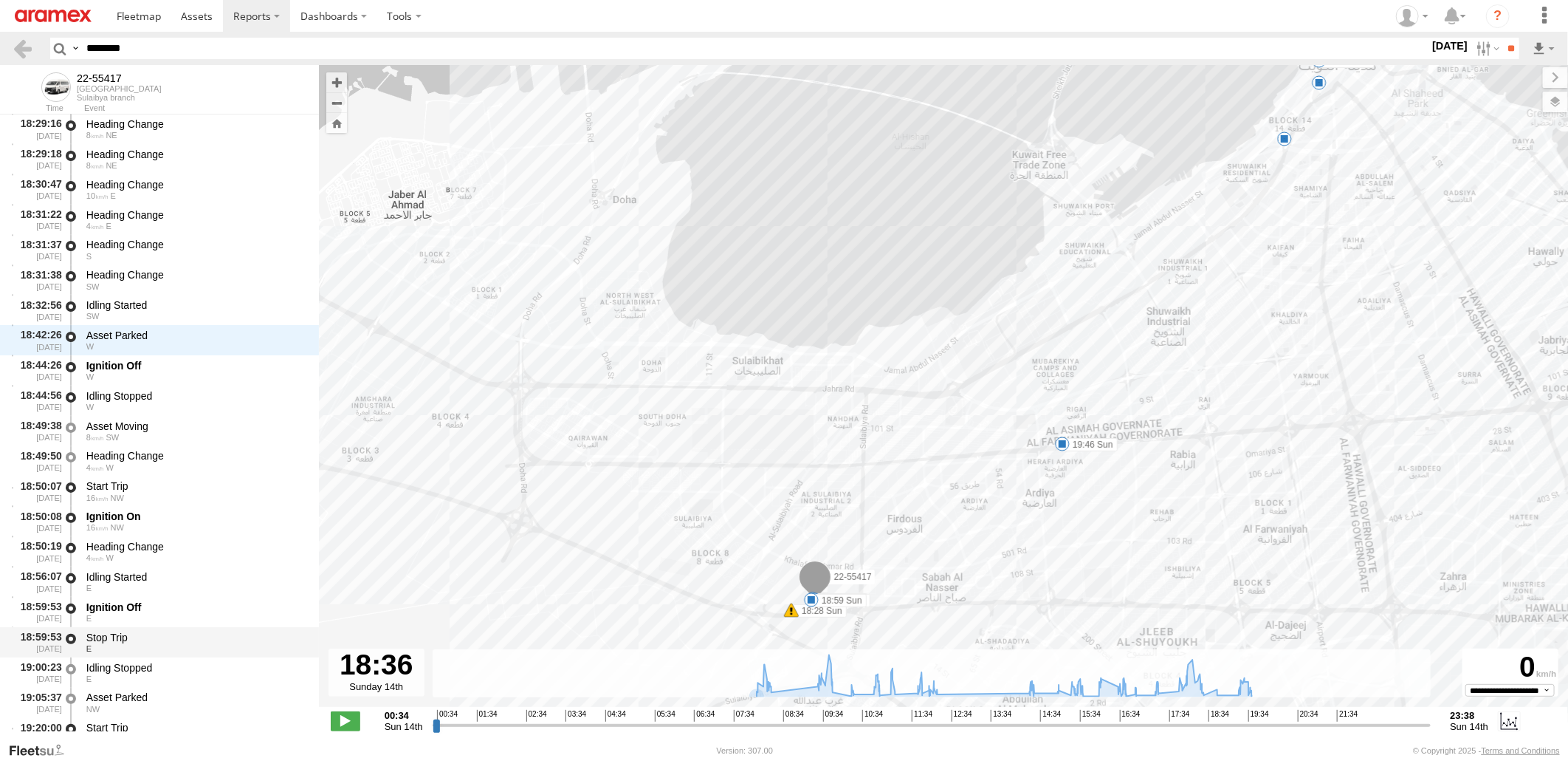
scroll to position [17648, 0]
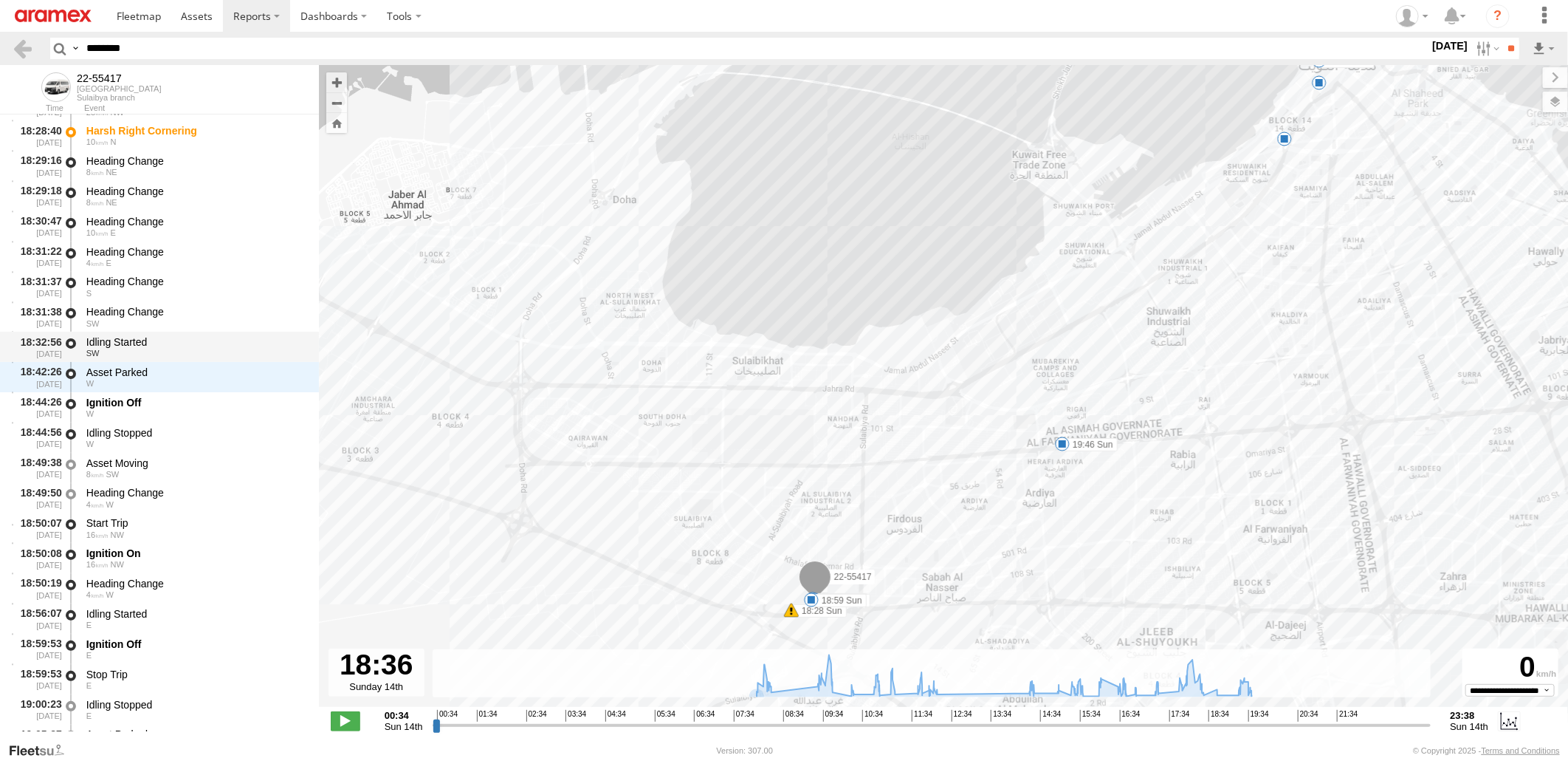
click at [195, 335] on div "Idling Started" at bounding box center [195, 342] width 218 height 13
click at [195, 410] on div "W" at bounding box center [195, 413] width 218 height 9
click at [218, 350] on div "SW" at bounding box center [195, 353] width 218 height 9
click at [216, 400] on div "Ignition Off" at bounding box center [195, 402] width 218 height 13
click at [216, 441] on div "W" at bounding box center [195, 443] width 218 height 9
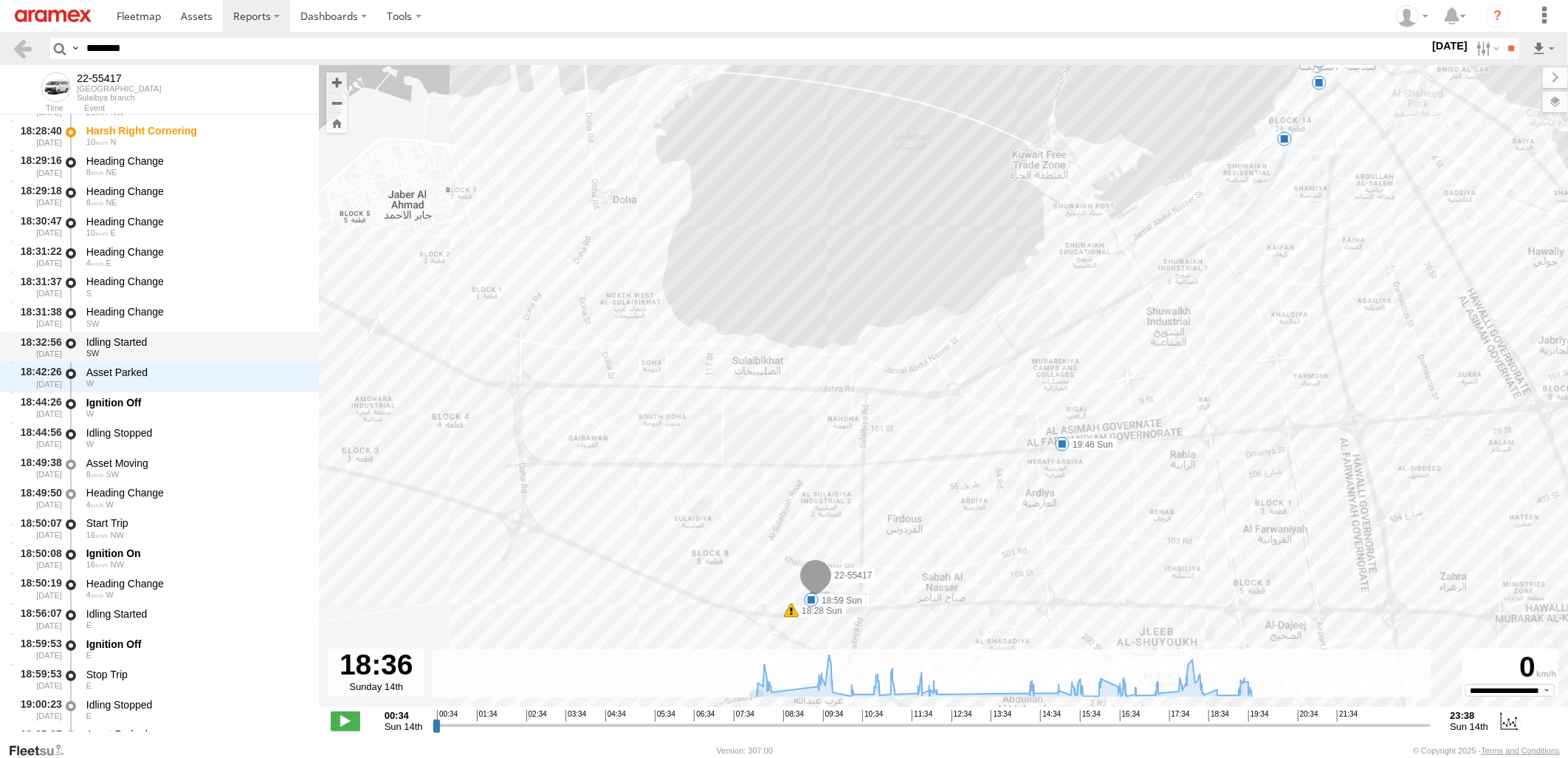
click at [233, 347] on div "Idling Started" at bounding box center [195, 342] width 218 height 13
click at [217, 400] on div "Ignition Off" at bounding box center [195, 402] width 218 height 13
click at [226, 347] on div "Idling Started SW" at bounding box center [195, 347] width 223 height 28
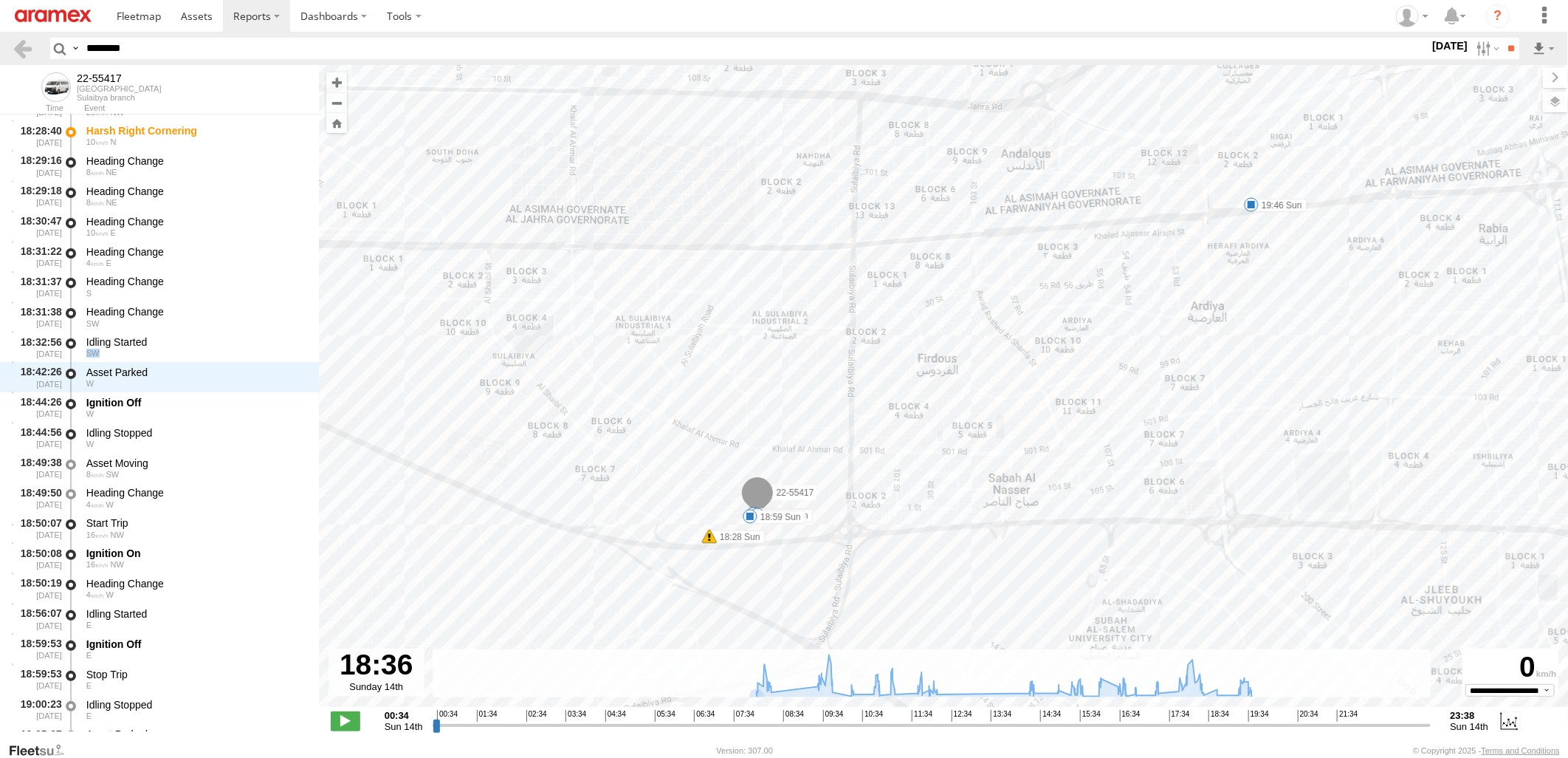
drag, startPoint x: 788, startPoint y: 589, endPoint x: 837, endPoint y: 499, distance: 102.5
click at [837, 499] on div "22-55417 08:24 Sun 09:15 Sun 10:58 Sun 11:58 Sun 18:28 Sun 18:44 Sun 18:59 Sun …" at bounding box center [943, 393] width 1249 height 658
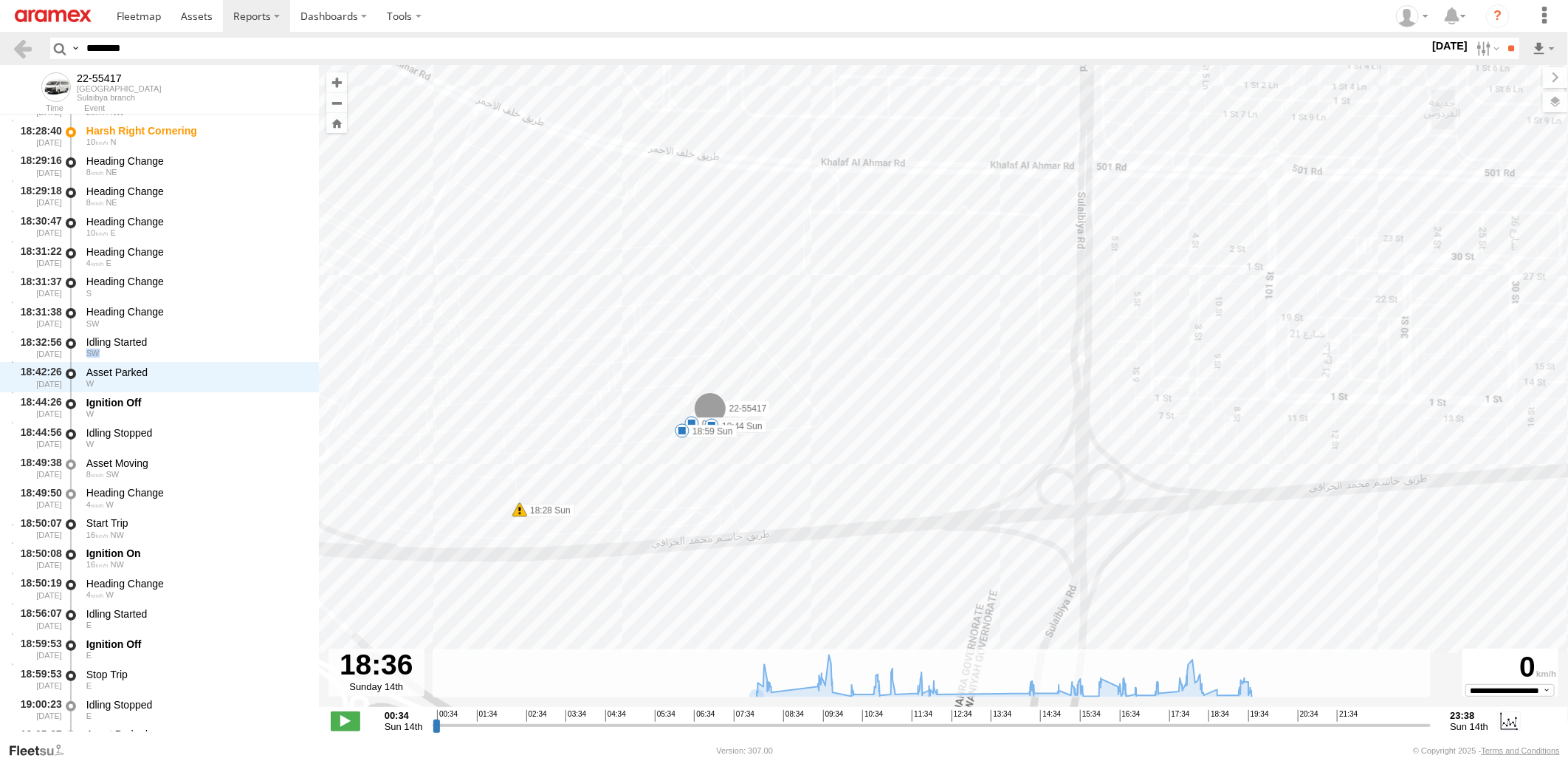
drag, startPoint x: 765, startPoint y: 497, endPoint x: 814, endPoint y: 486, distance: 50.2
click at [814, 486] on div "22-55417 08:24 Sun 09:15 Sun 10:58 Sun 11:58 Sun 18:28 Sun 18:44 Sun 18:59 Sun …" at bounding box center [943, 393] width 1249 height 658
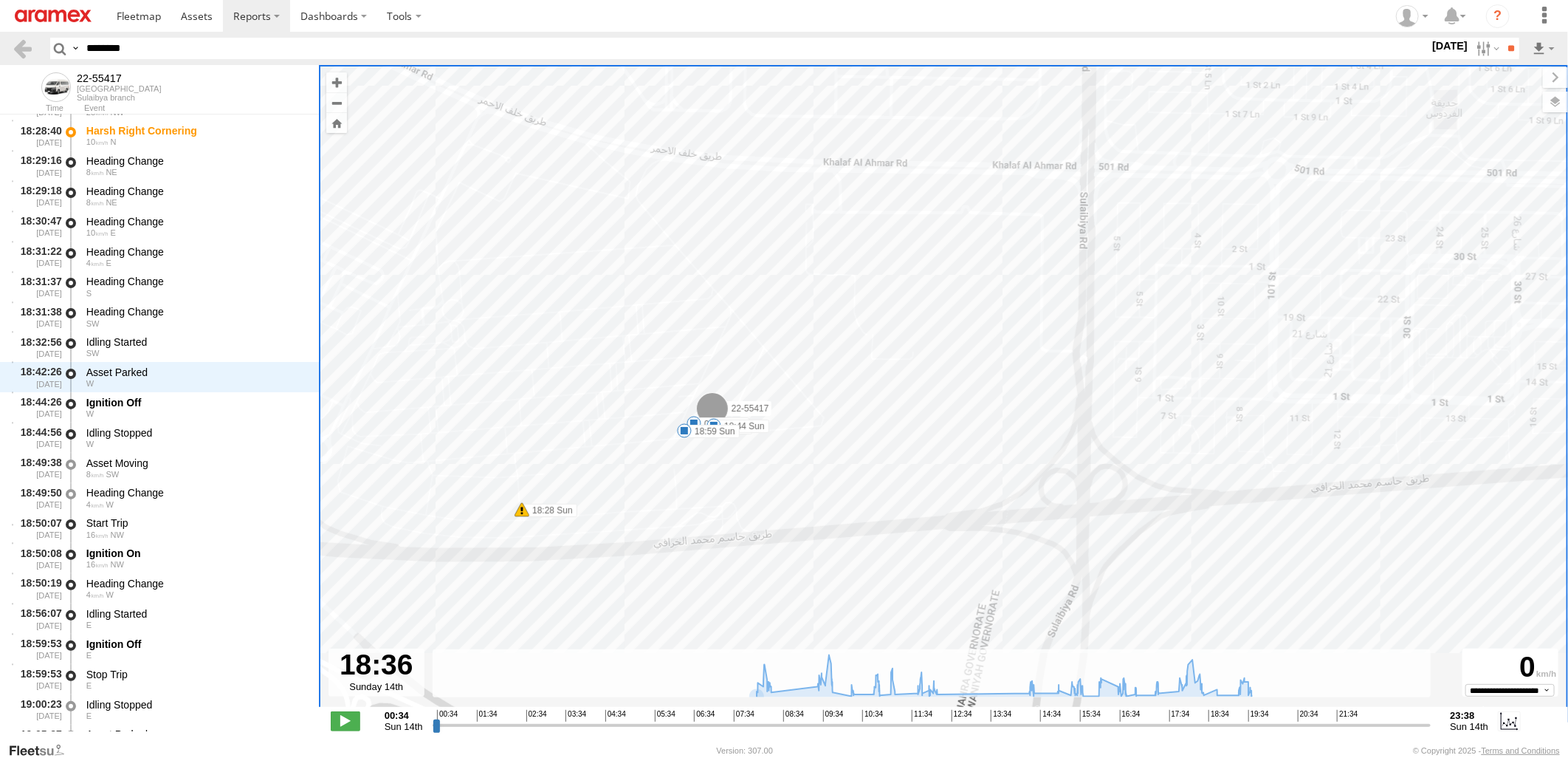
click at [0, 55] on html at bounding box center [784, 379] width 1568 height 758
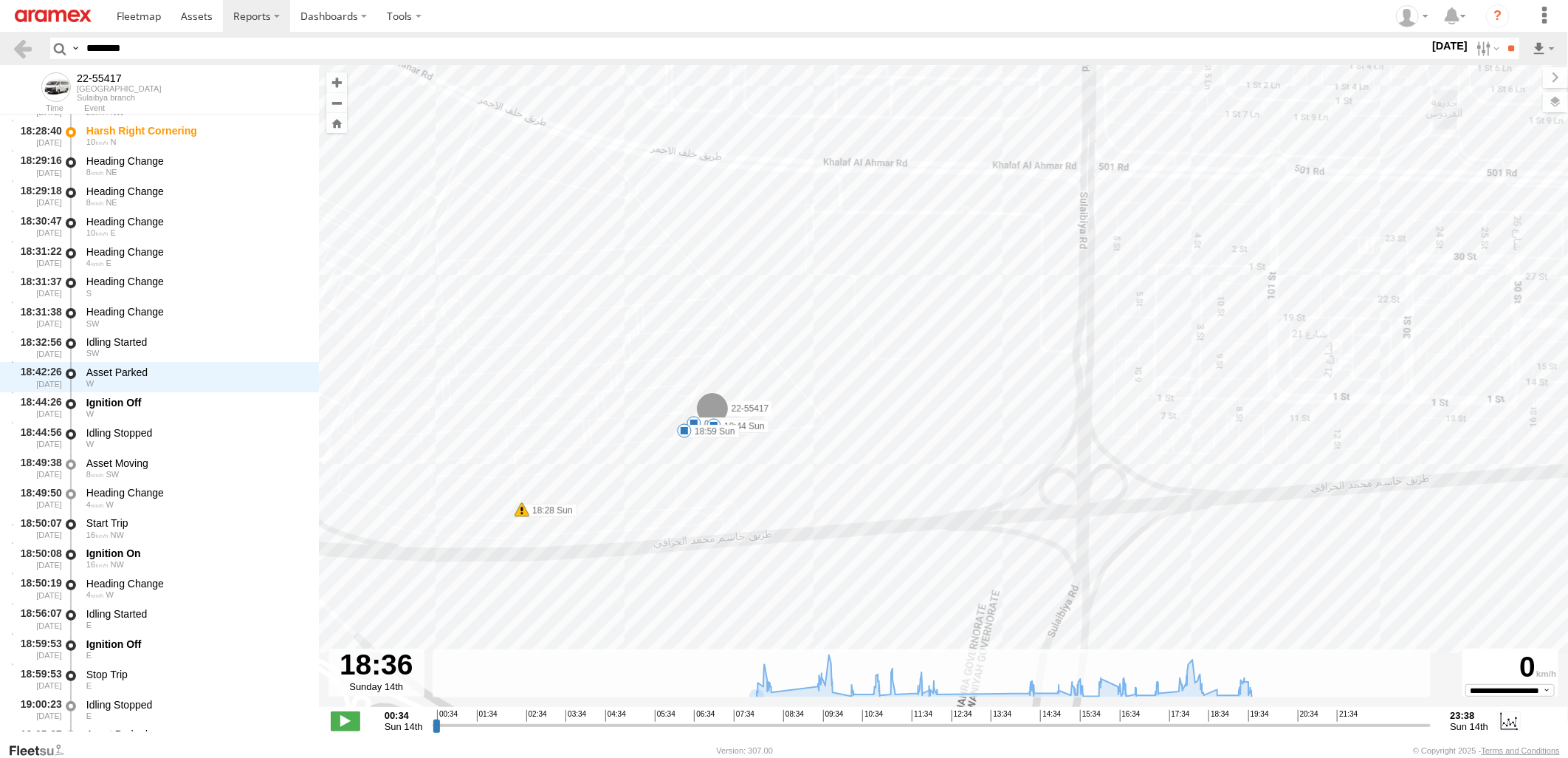
paste input "text"
type input "********"
click at [1502, 38] on input "**" at bounding box center [1509, 48] width 17 height 21
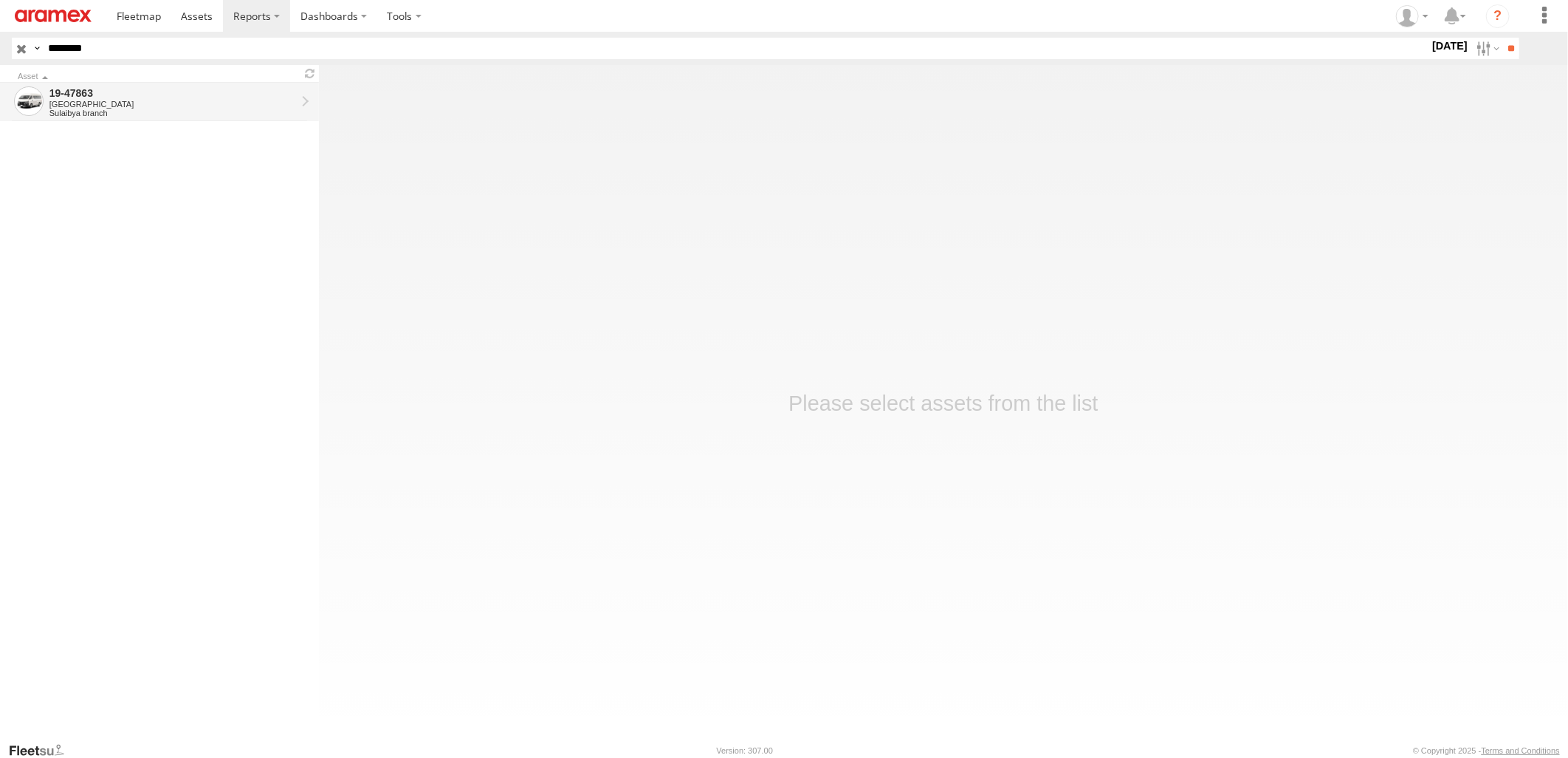
click at [204, 105] on div "[GEOGRAPHIC_DATA]" at bounding box center [173, 104] width 247 height 9
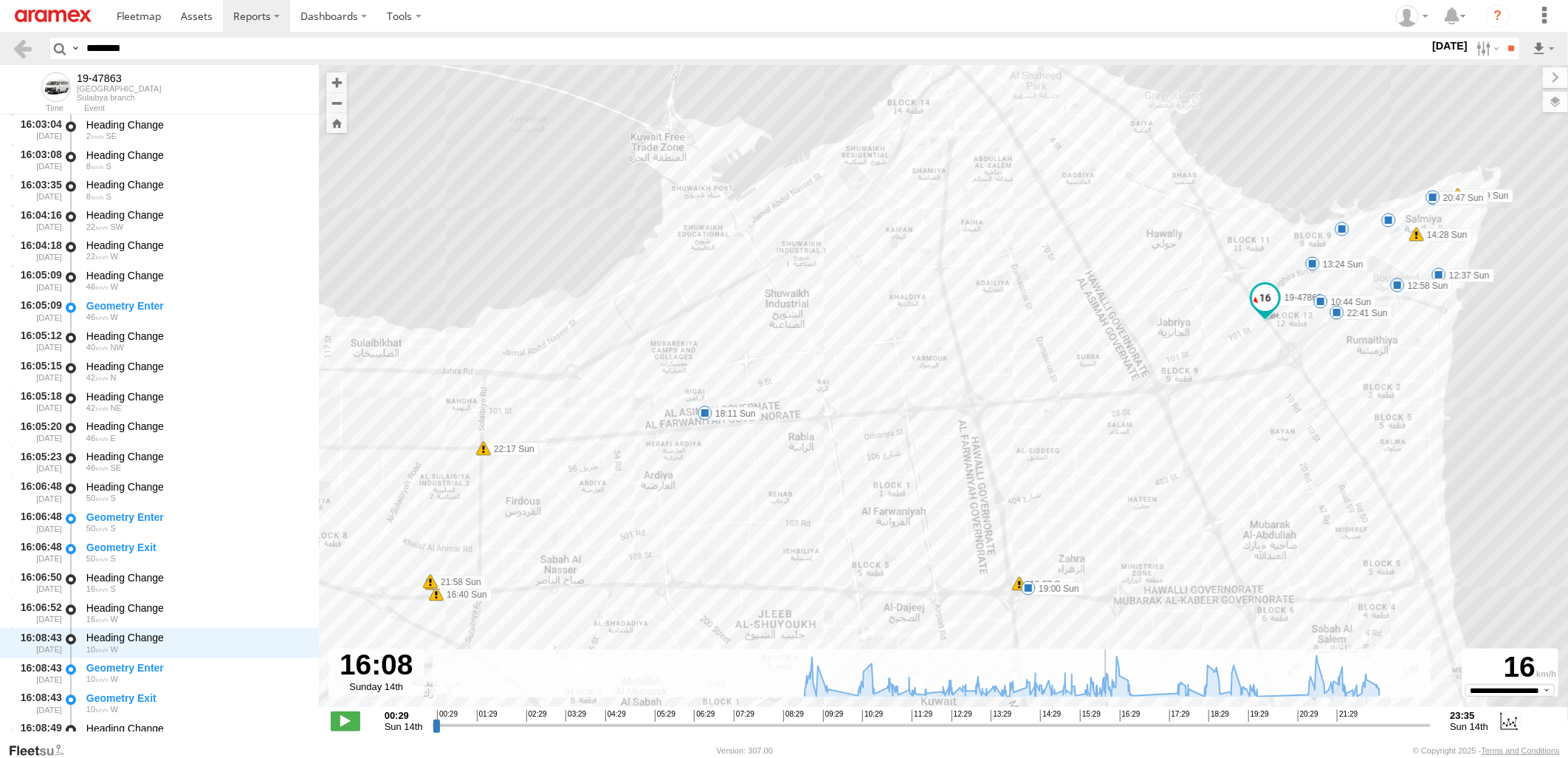
scroll to position [20308, 0]
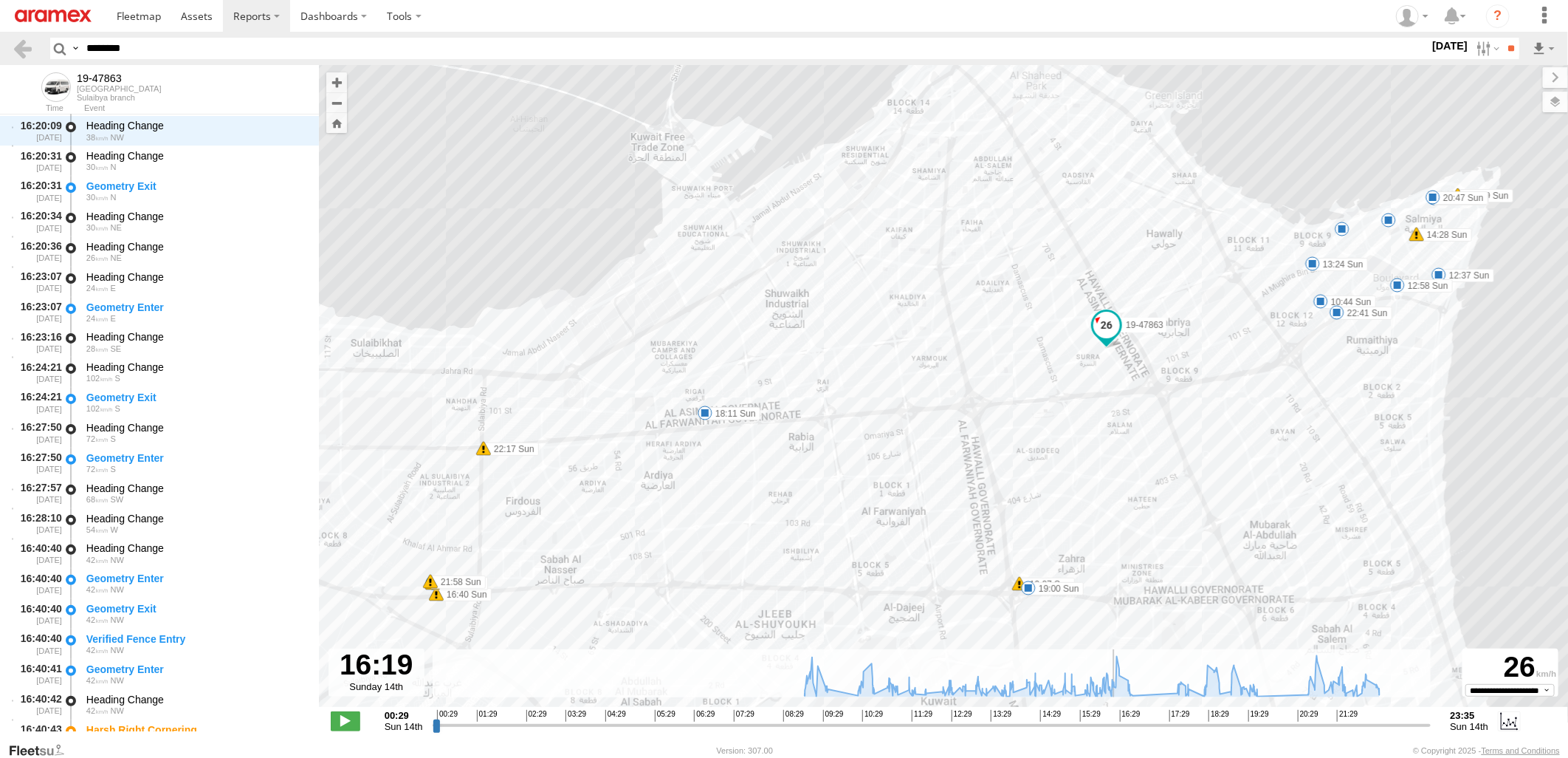
drag, startPoint x: 436, startPoint y: 727, endPoint x: 1114, endPoint y: 742, distance: 678.2
type input "**********"
click at [1114, 732] on input "range" at bounding box center [931, 725] width 999 height 14
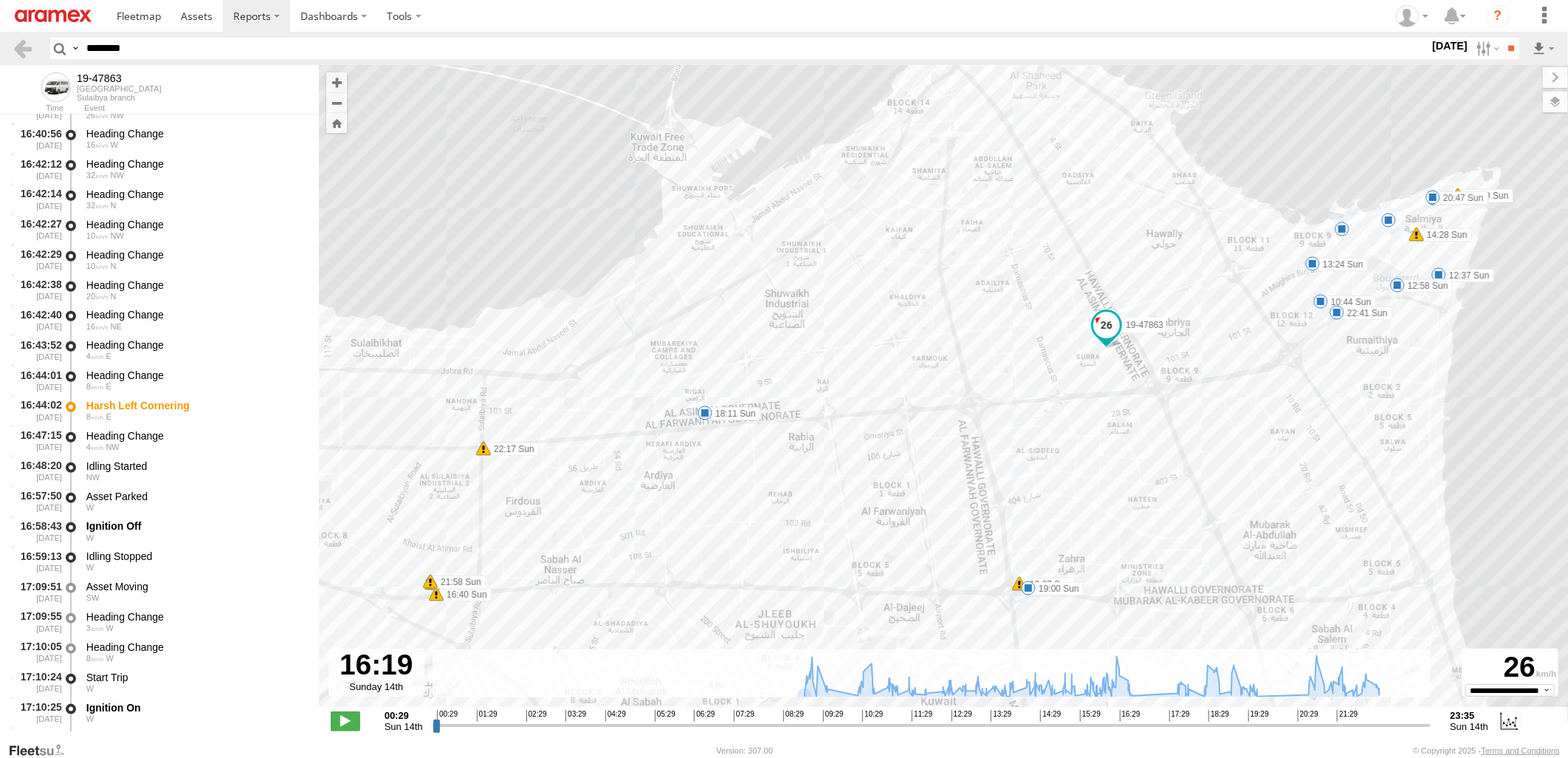
scroll to position [21930, 0]
click at [229, 459] on div "Idling Started" at bounding box center [195, 465] width 218 height 13
click at [216, 494] on div "Asset Parked" at bounding box center [195, 495] width 218 height 13
click at [232, 473] on div "NW" at bounding box center [195, 476] width 218 height 9
